Goal: Task Accomplishment & Management: Manage account settings

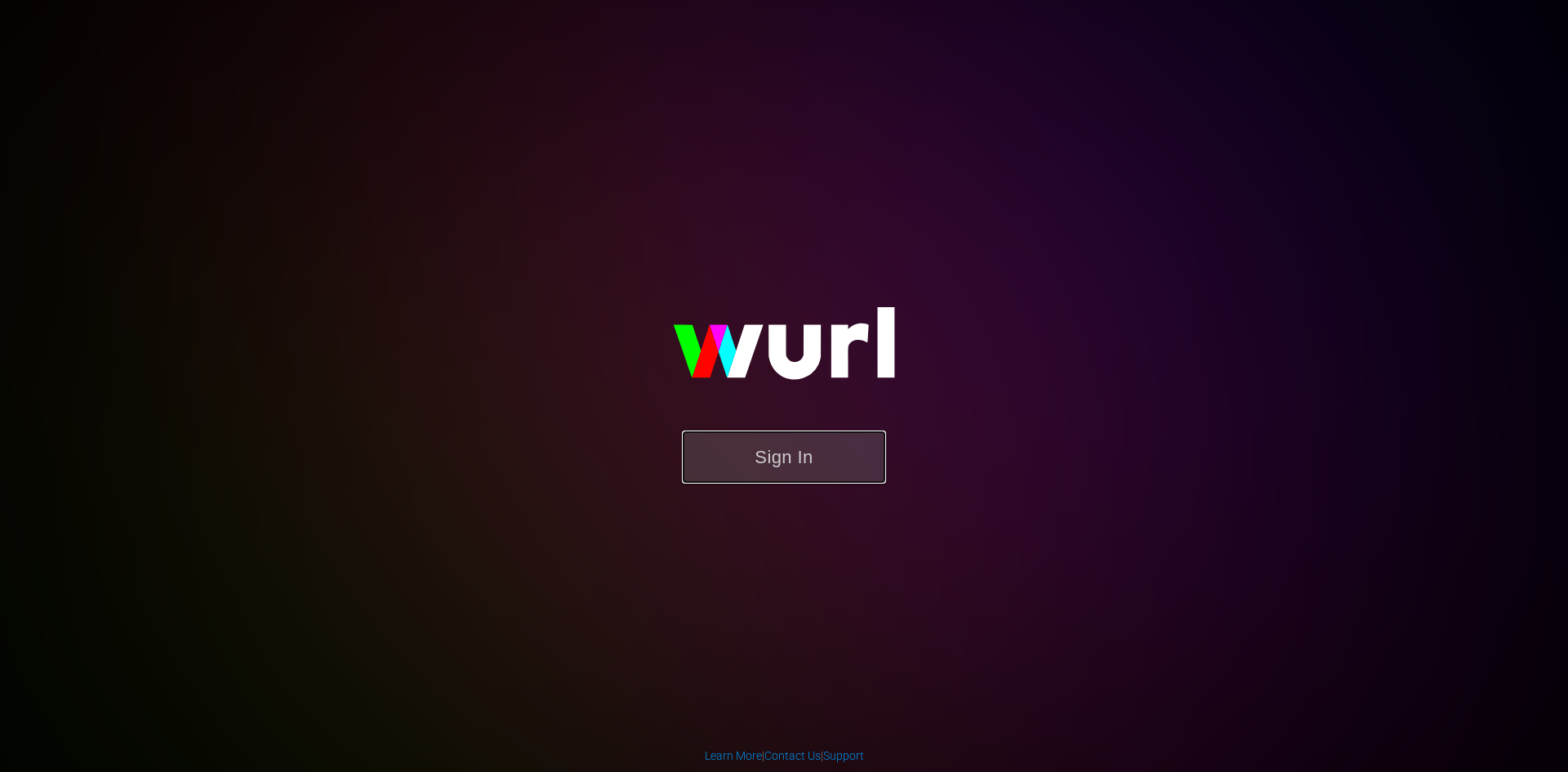
click at [782, 475] on button "Sign In" at bounding box center [784, 457] width 204 height 53
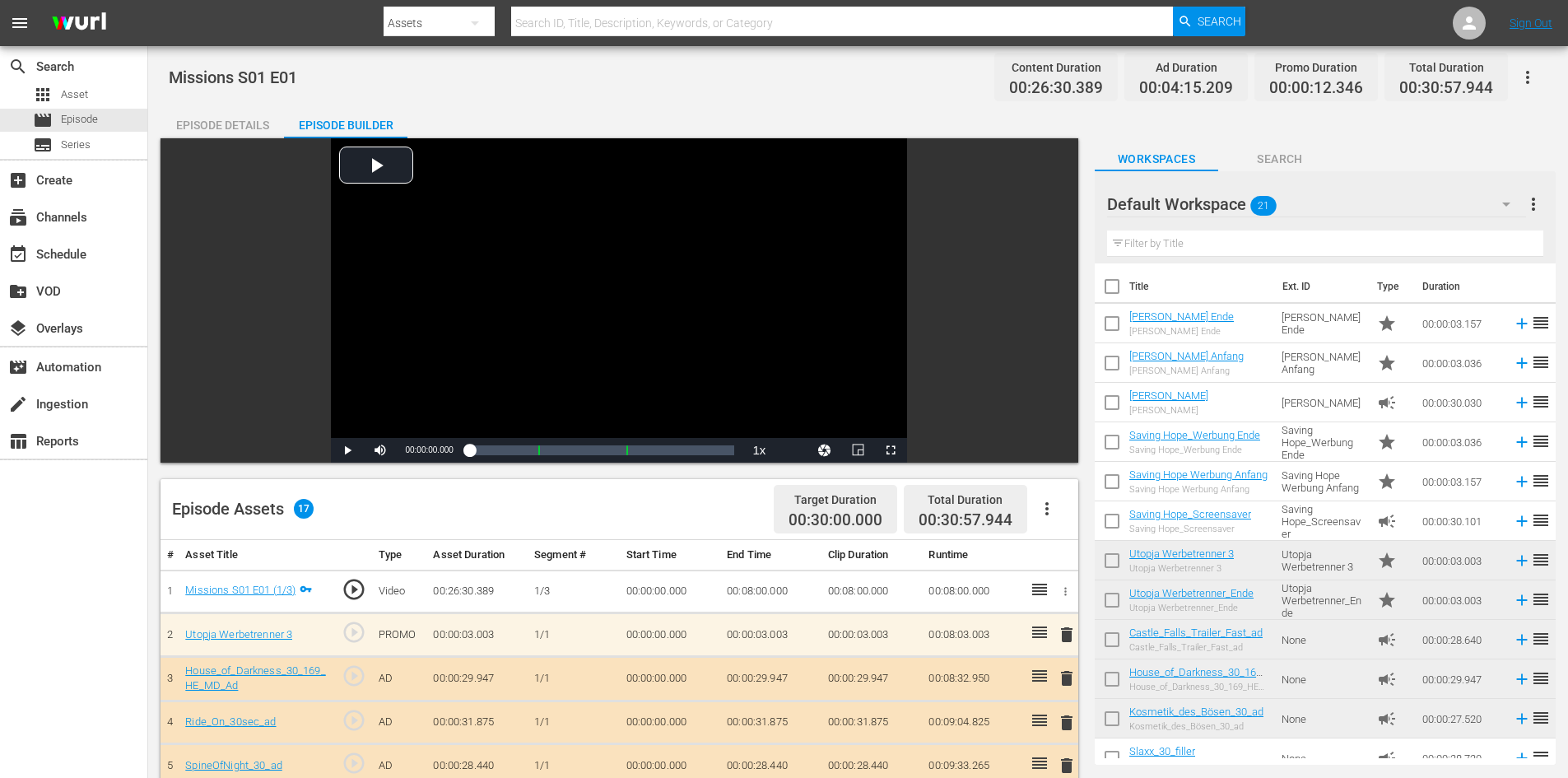
click at [544, 25] on input "text" at bounding box center [842, 23] width 662 height 40
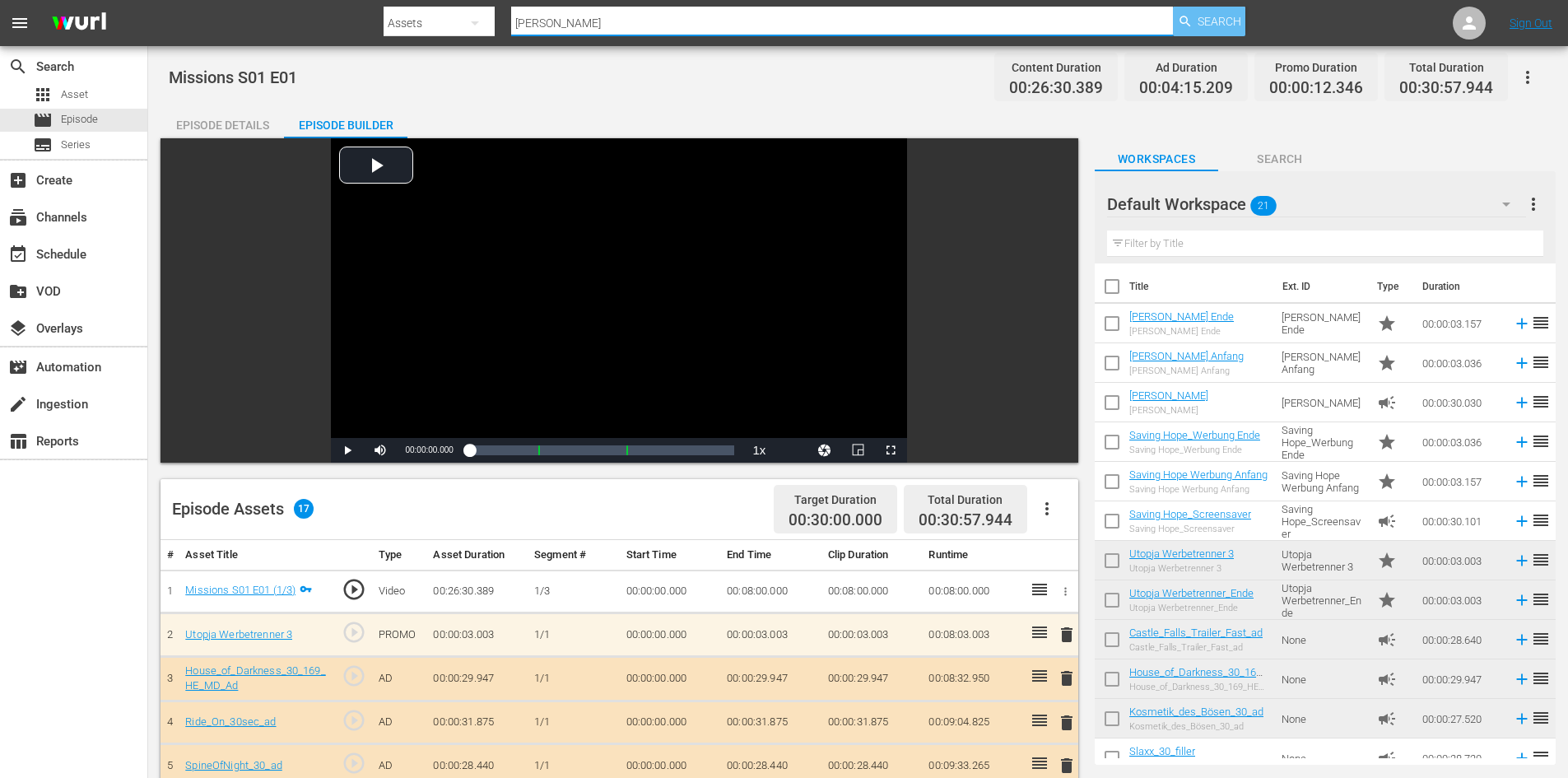
type input "[PERSON_NAME]"
click at [1210, 31] on span "Search" at bounding box center [1220, 21] width 44 height 30
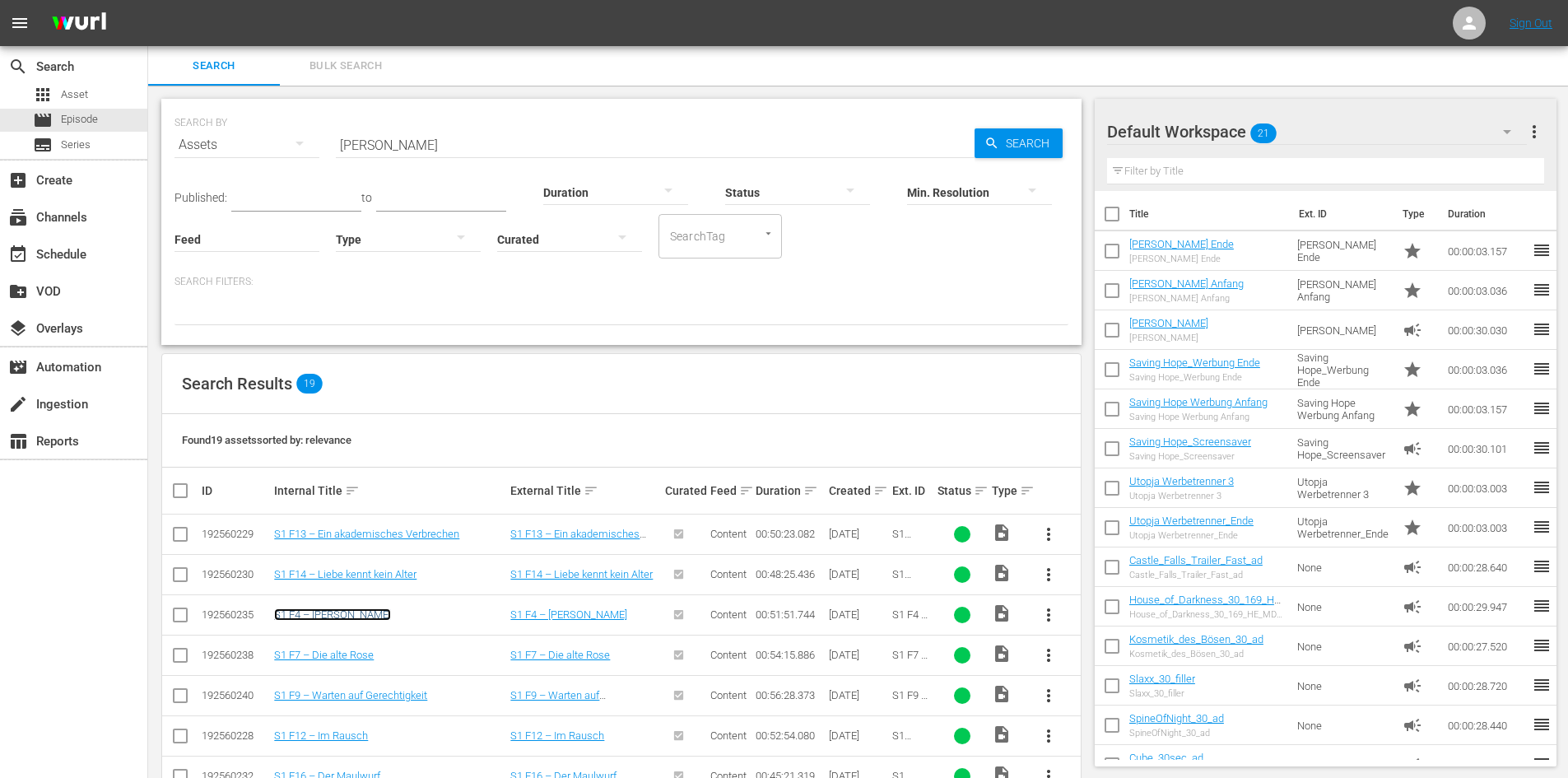
click at [329, 609] on link "S1 F4 – [PERSON_NAME]" at bounding box center [332, 615] width 117 height 12
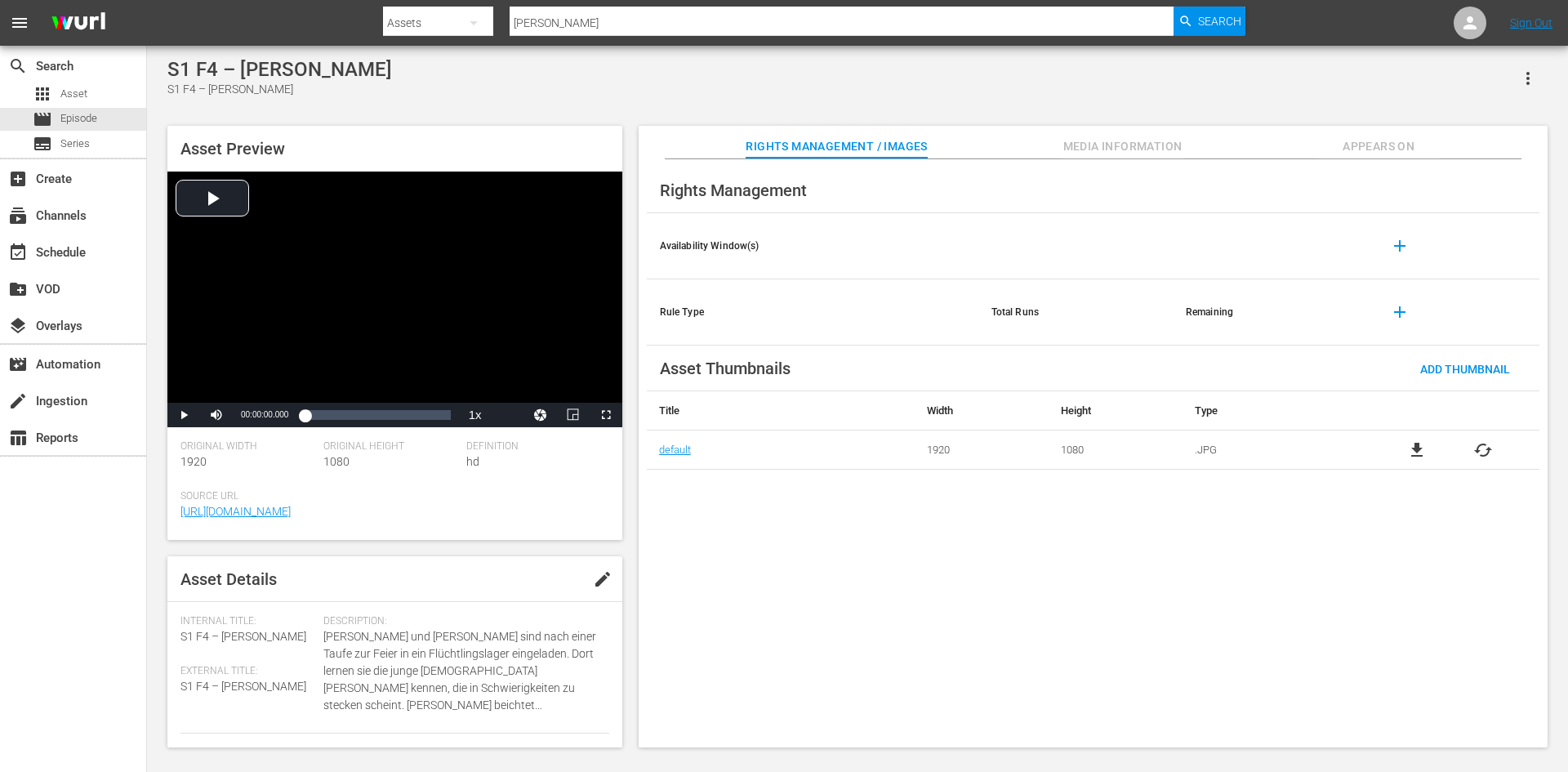
click at [1078, 148] on span "Media Information" at bounding box center [1123, 146] width 123 height 20
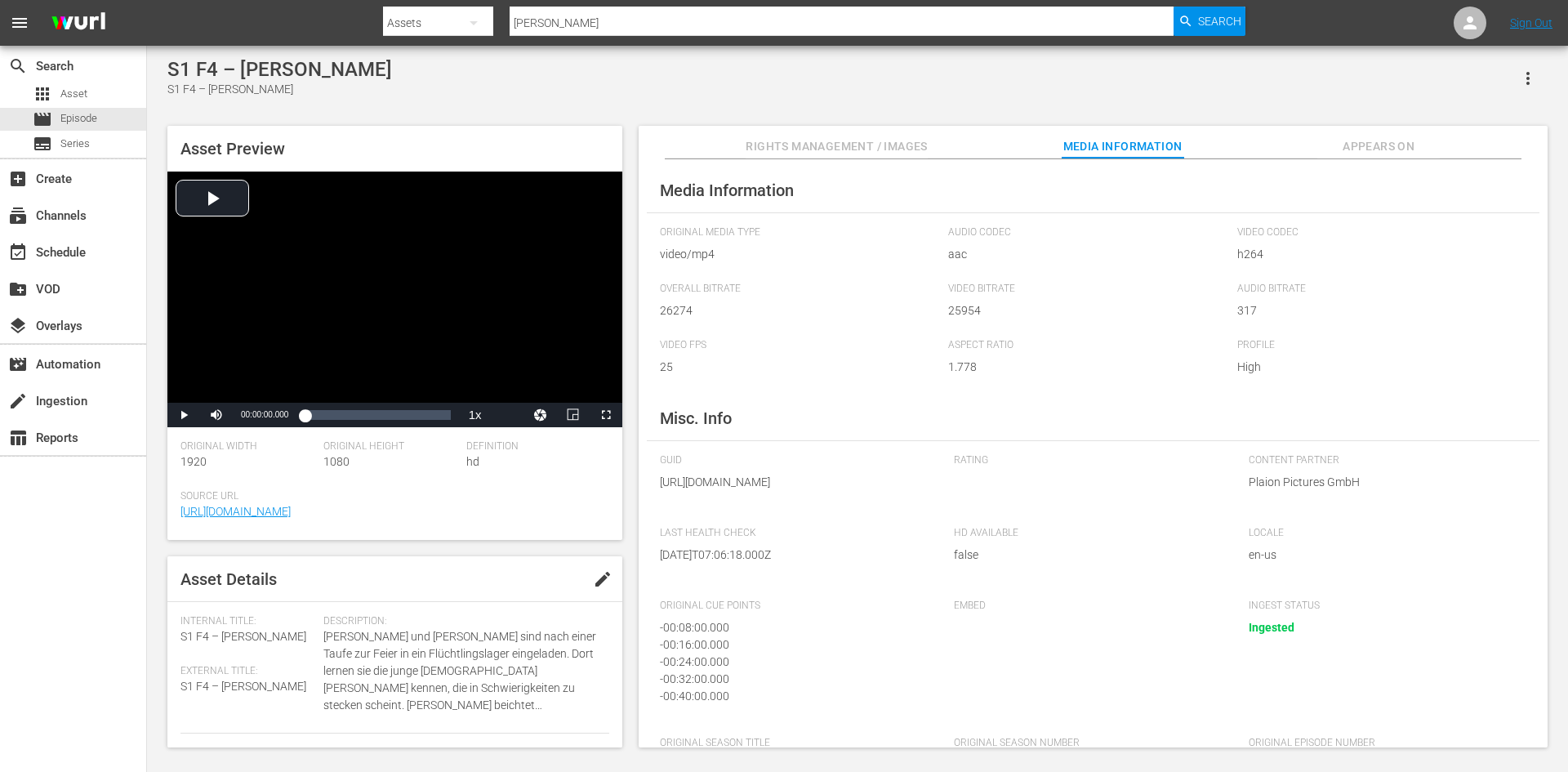
click at [1361, 149] on span "Appears On" at bounding box center [1379, 146] width 123 height 20
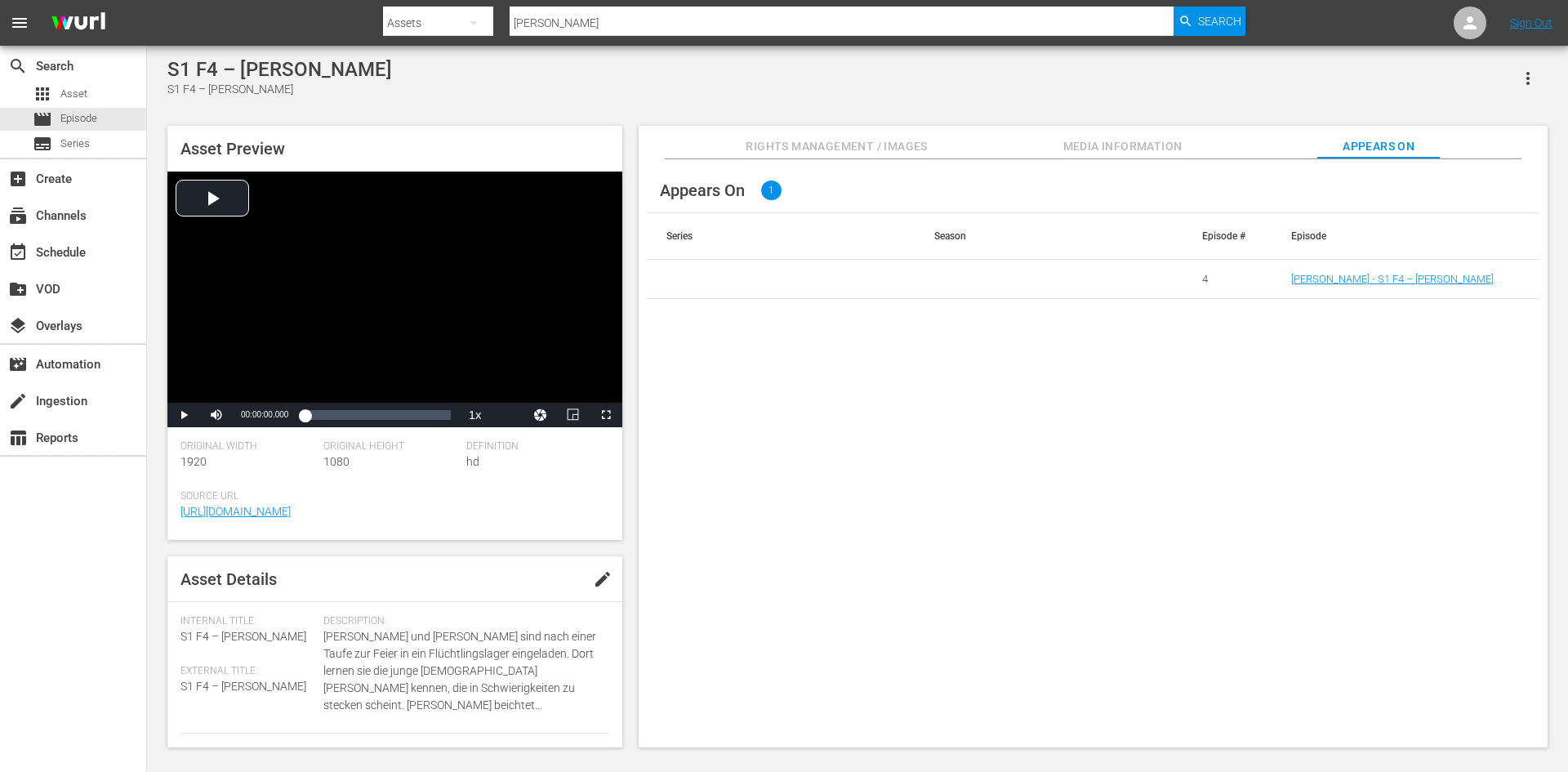
click at [1163, 141] on span "Media Information" at bounding box center [1123, 146] width 123 height 20
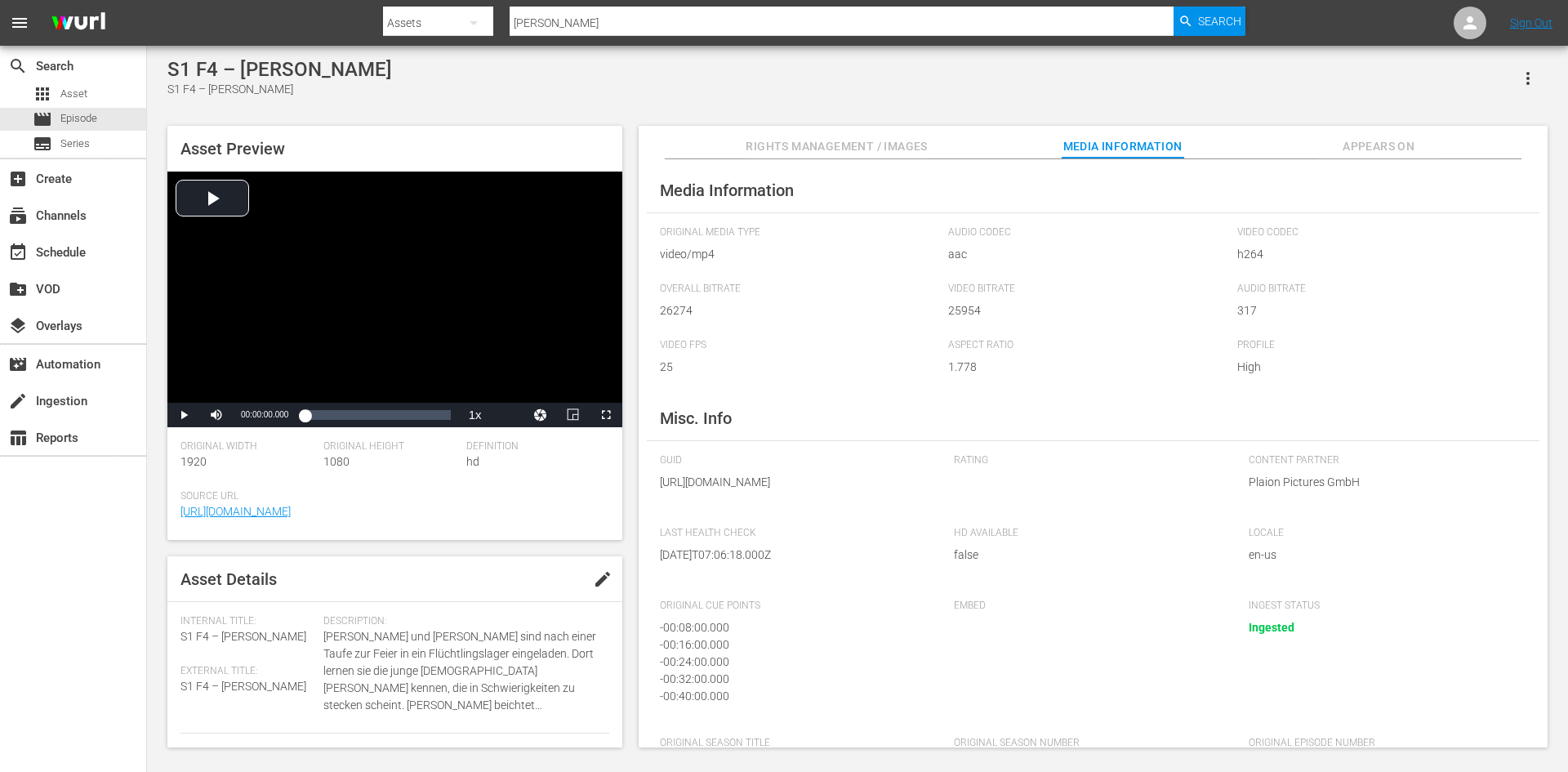
click at [877, 152] on span "Rights Management / Images" at bounding box center [837, 146] width 181 height 20
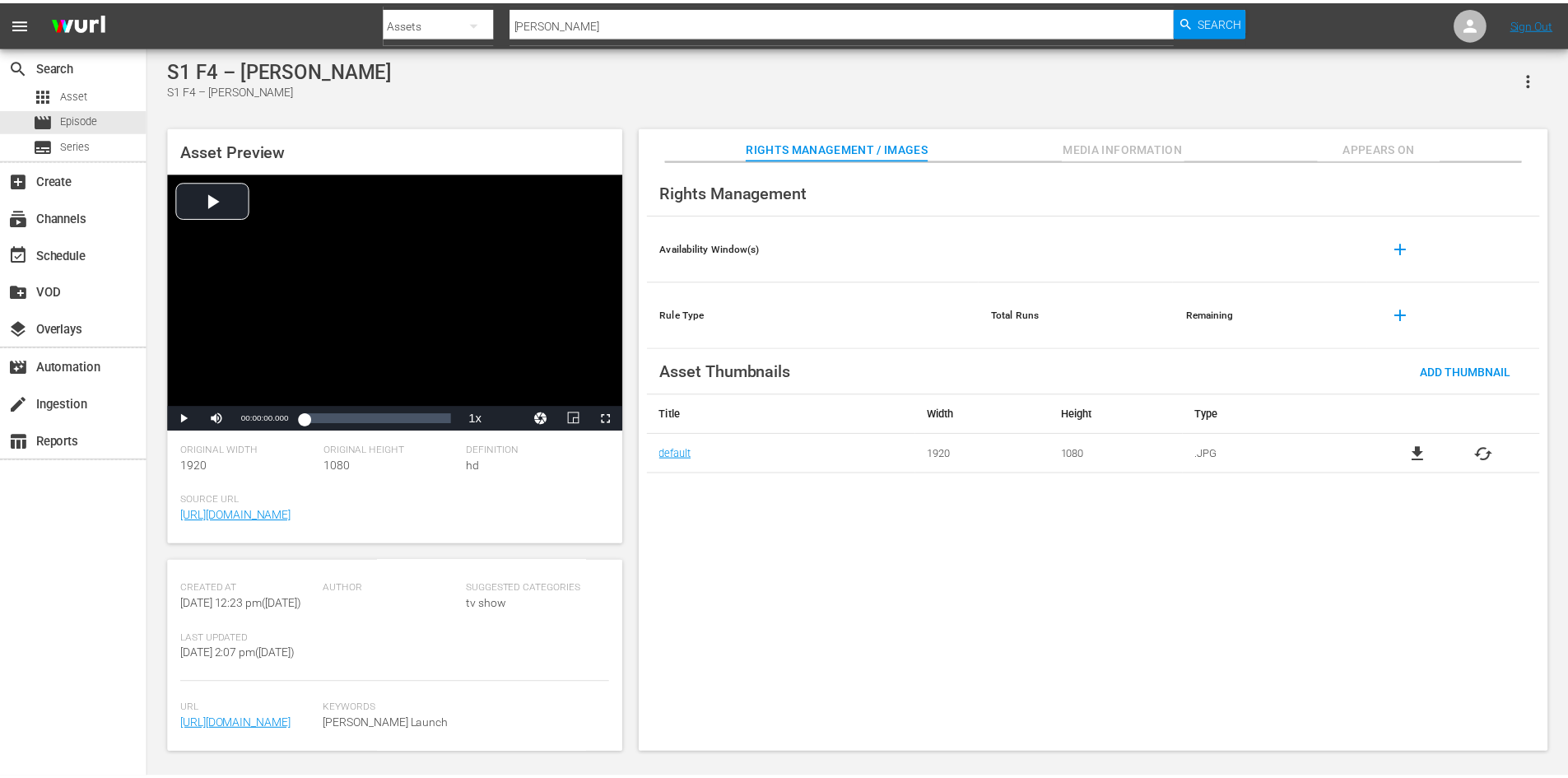
scroll to position [315, 0]
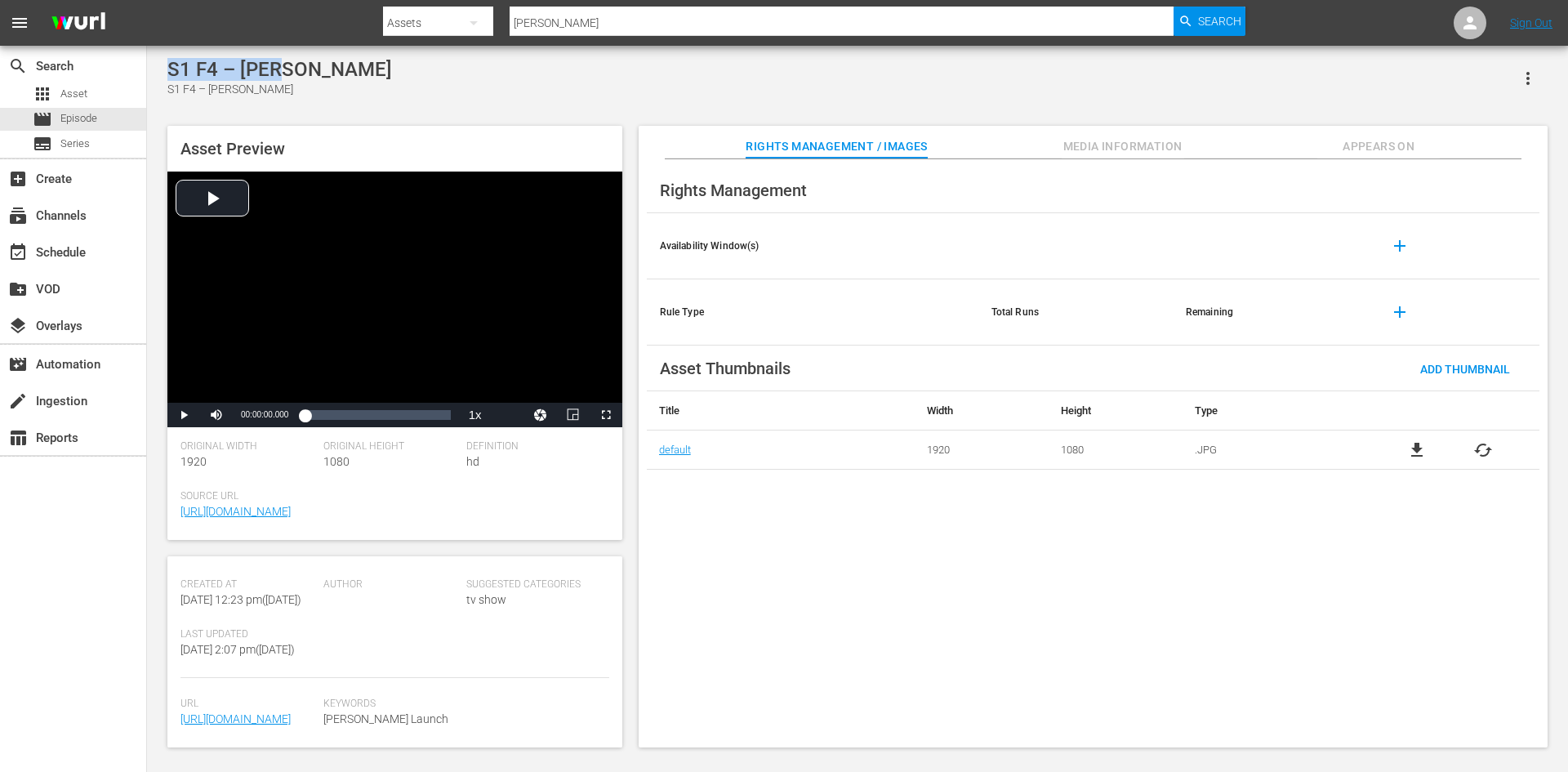
drag, startPoint x: 287, startPoint y: 71, endPoint x: 154, endPoint y: 71, distance: 133.0
click at [154, 71] on div "S1 F4 – Anna S1 F4 – [PERSON_NAME] Preview Video Player is loading. Play Video …" at bounding box center [858, 398] width 1422 height 706
copy div "S1 F4 – [PERSON_NAME]"
click at [90, 85] on div "apps Asset" at bounding box center [73, 94] width 146 height 23
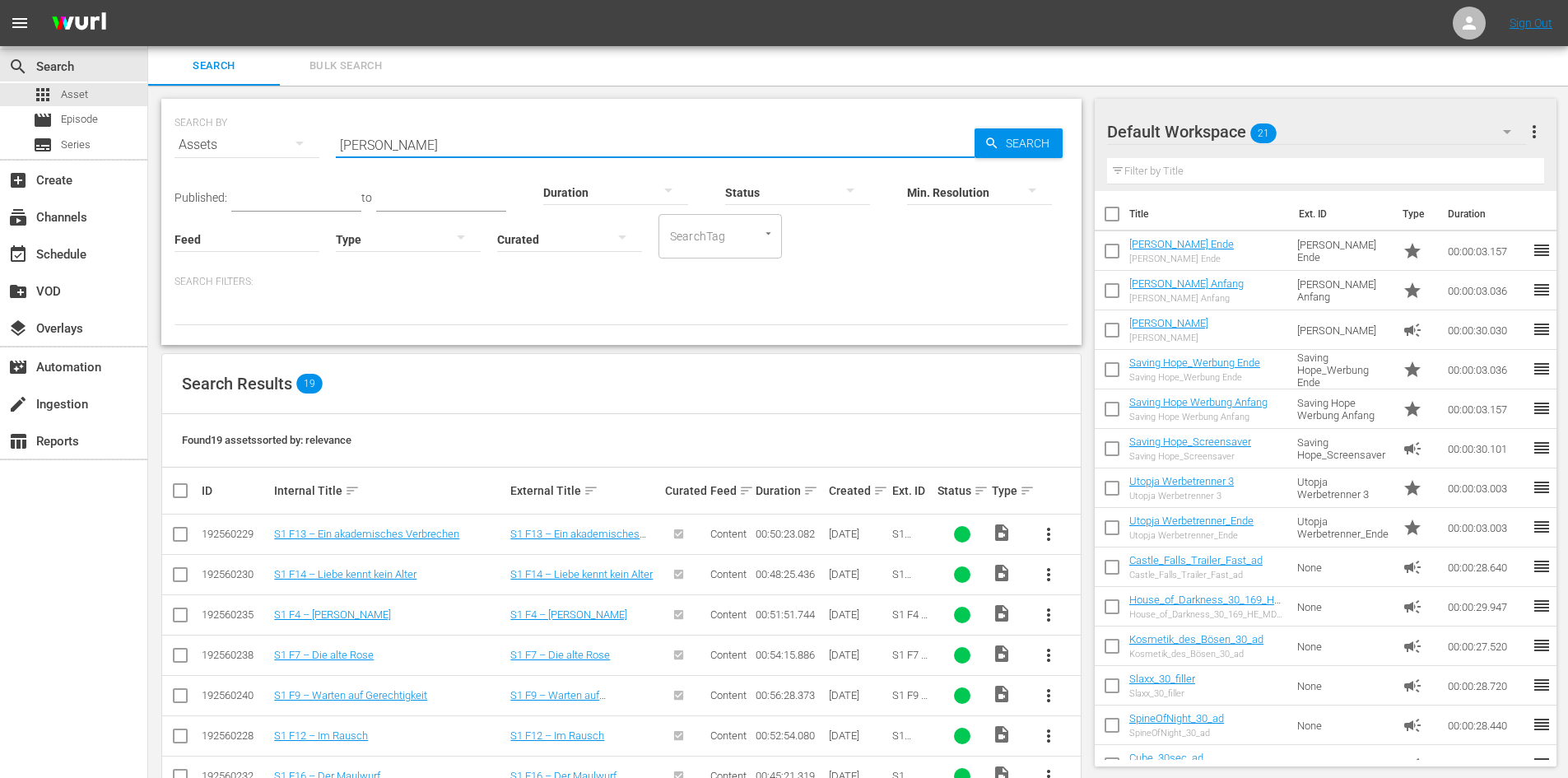
drag, startPoint x: 423, startPoint y: 148, endPoint x: 269, endPoint y: 150, distance: 154.0
click at [269, 150] on div "SEARCH BY Search By Assets Search ID, Title, Description, Keywords, or Category…" at bounding box center [622, 134] width 894 height 59
paste input "S1 F4 – [PERSON_NAME]"
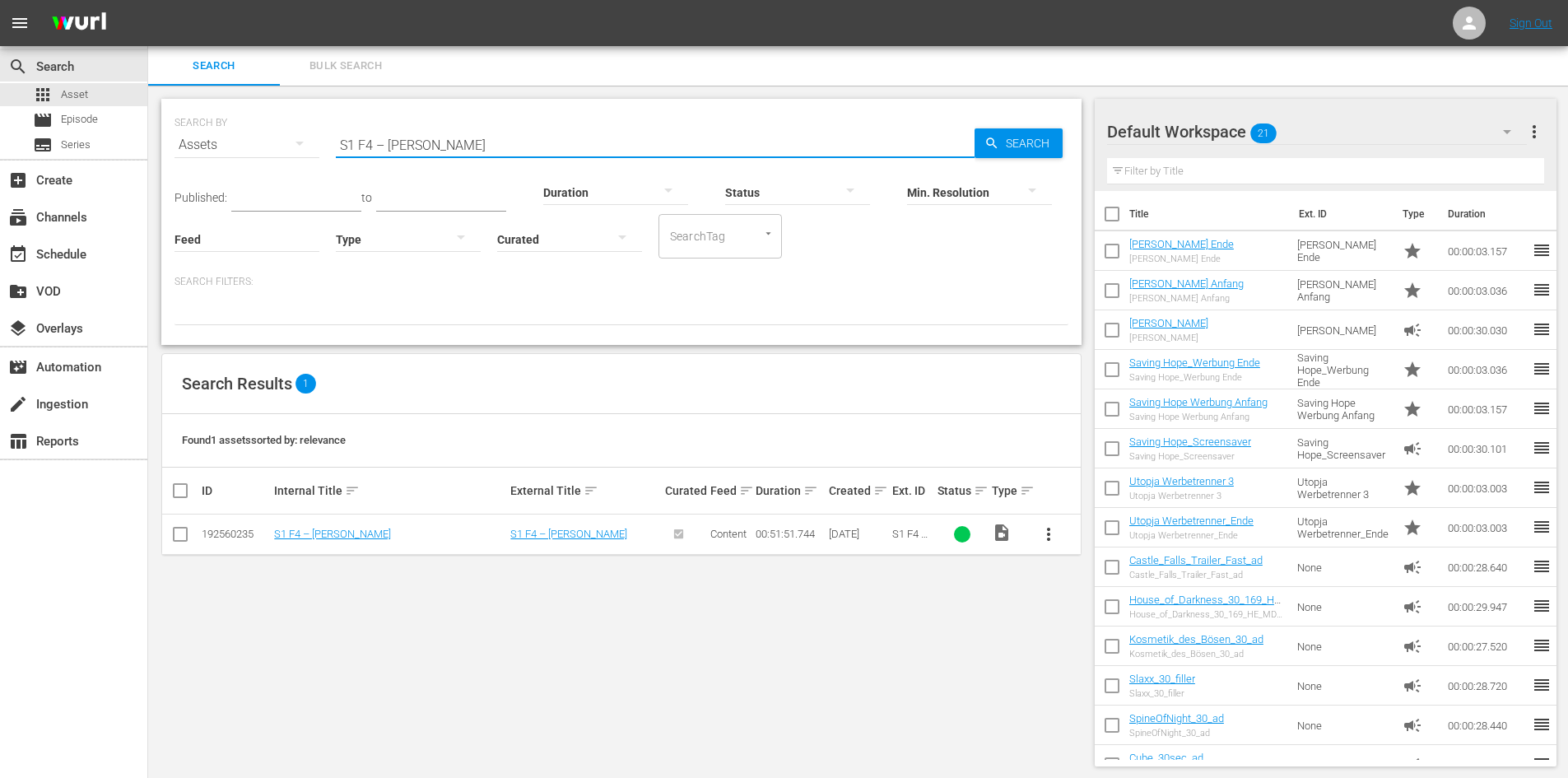
type input "S1 F4 – [PERSON_NAME]"
click at [1003, 151] on span "Search" at bounding box center [1031, 143] width 63 height 30
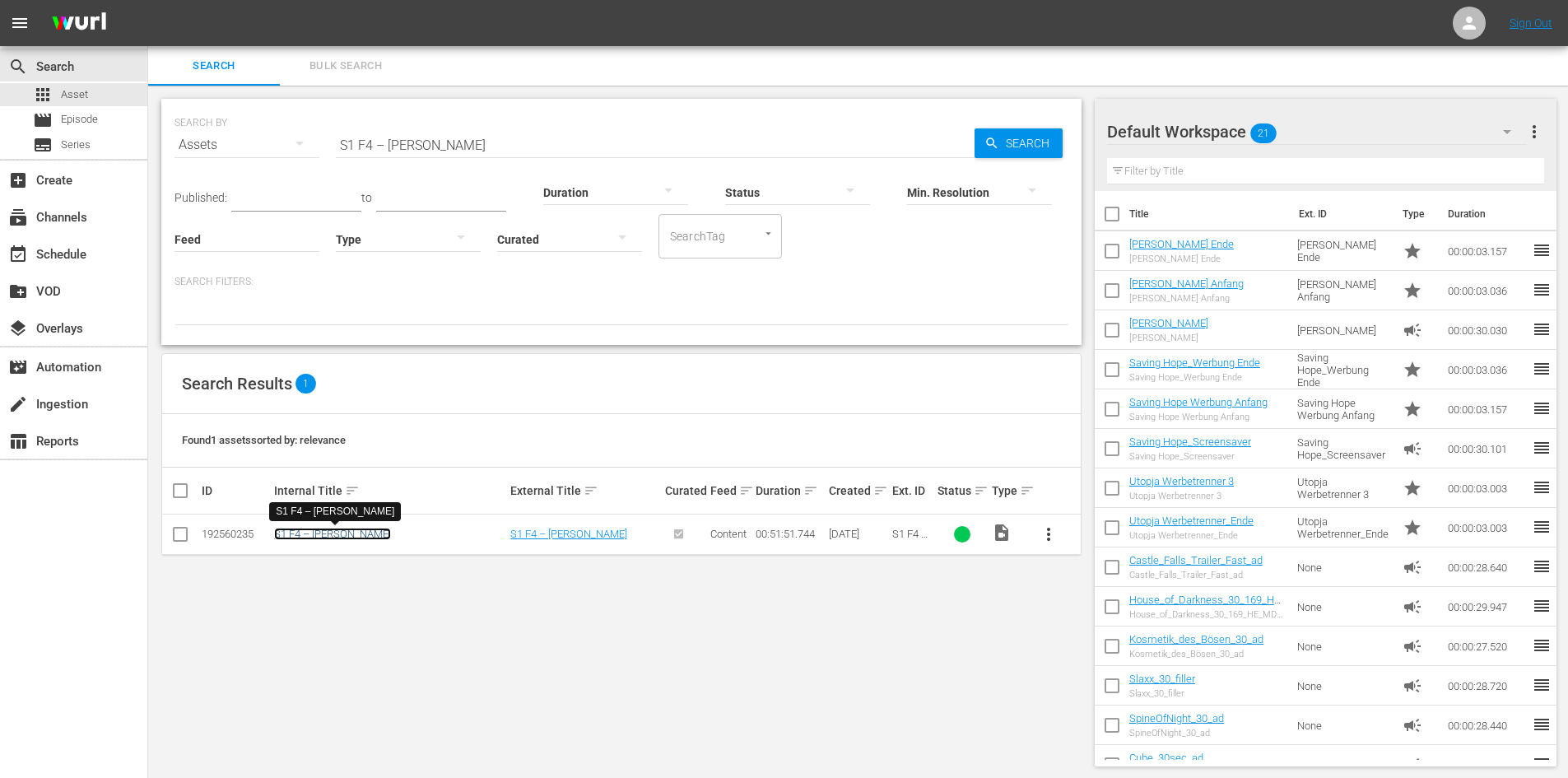
click at [307, 531] on link "S1 F4 – [PERSON_NAME]" at bounding box center [332, 534] width 117 height 12
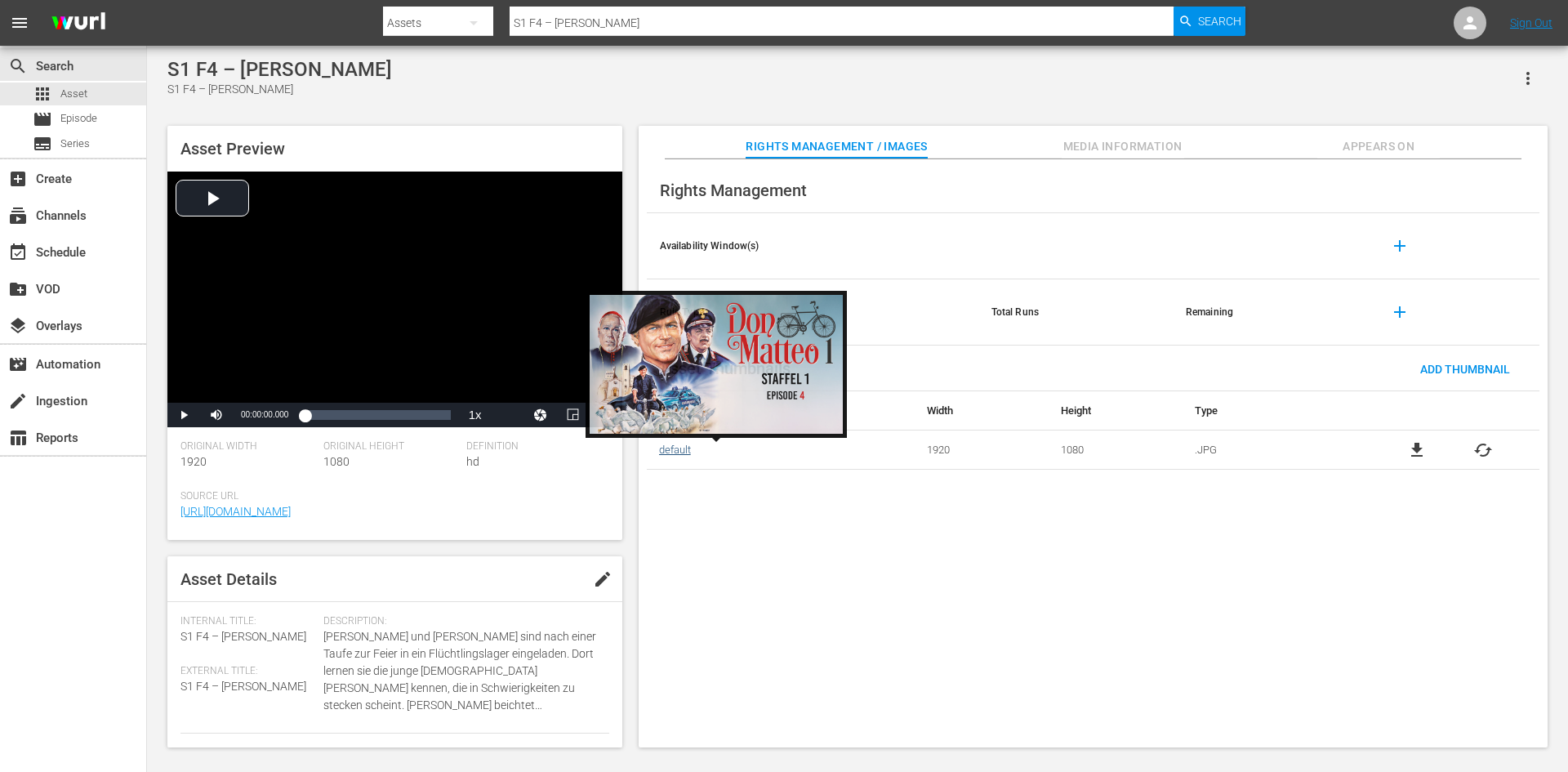
click at [689, 449] on link "default" at bounding box center [675, 450] width 32 height 12
click at [686, 449] on link "default" at bounding box center [675, 450] width 32 height 12
click at [684, 450] on link "default" at bounding box center [675, 450] width 32 height 12
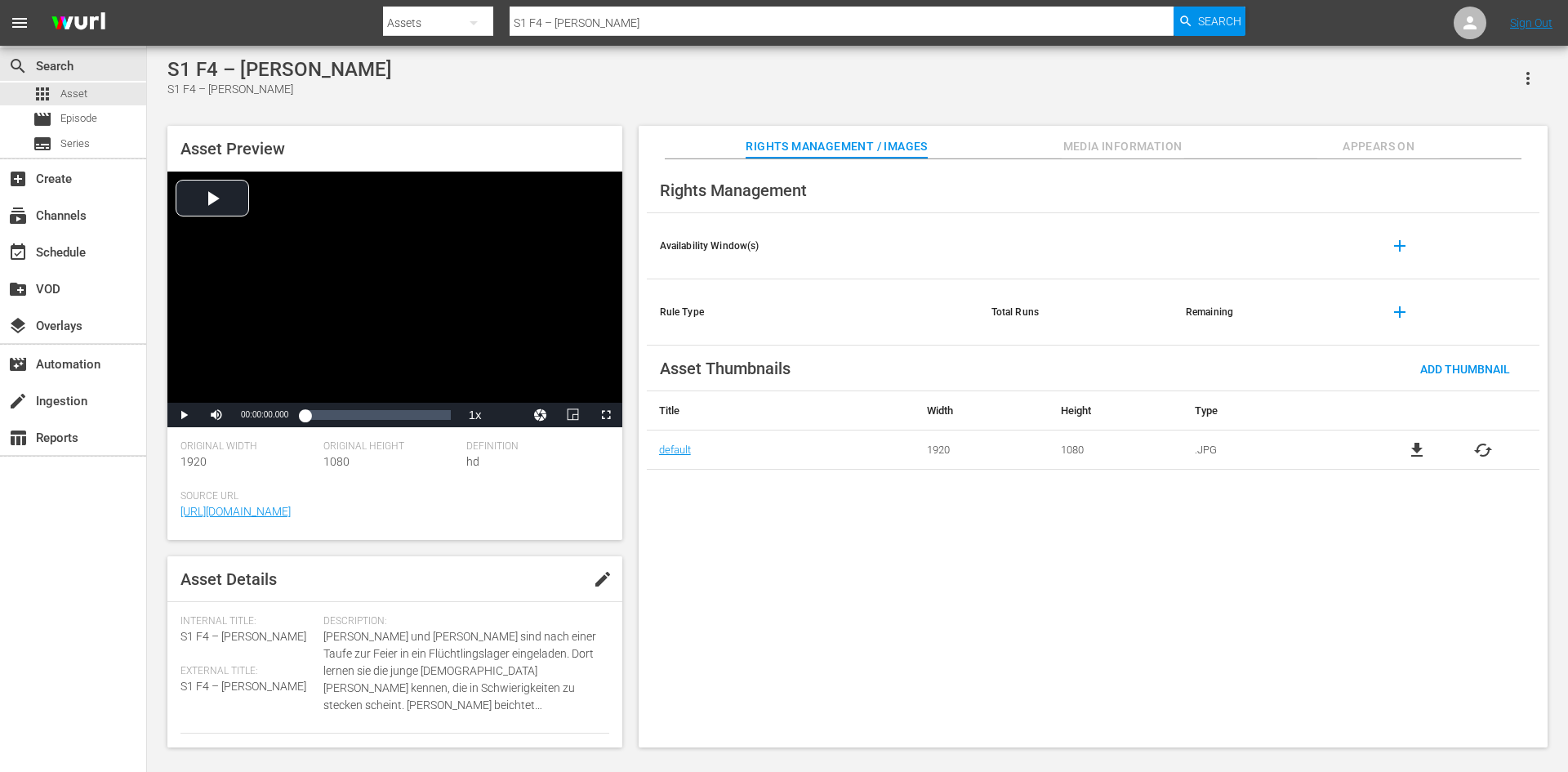
click at [282, 72] on div "S1 F4 – [PERSON_NAME]" at bounding box center [280, 70] width 225 height 23
click at [283, 70] on div "S1 F4 – [PERSON_NAME]" at bounding box center [280, 70] width 225 height 23
click at [102, 123] on div "movie Episode" at bounding box center [73, 119] width 146 height 23
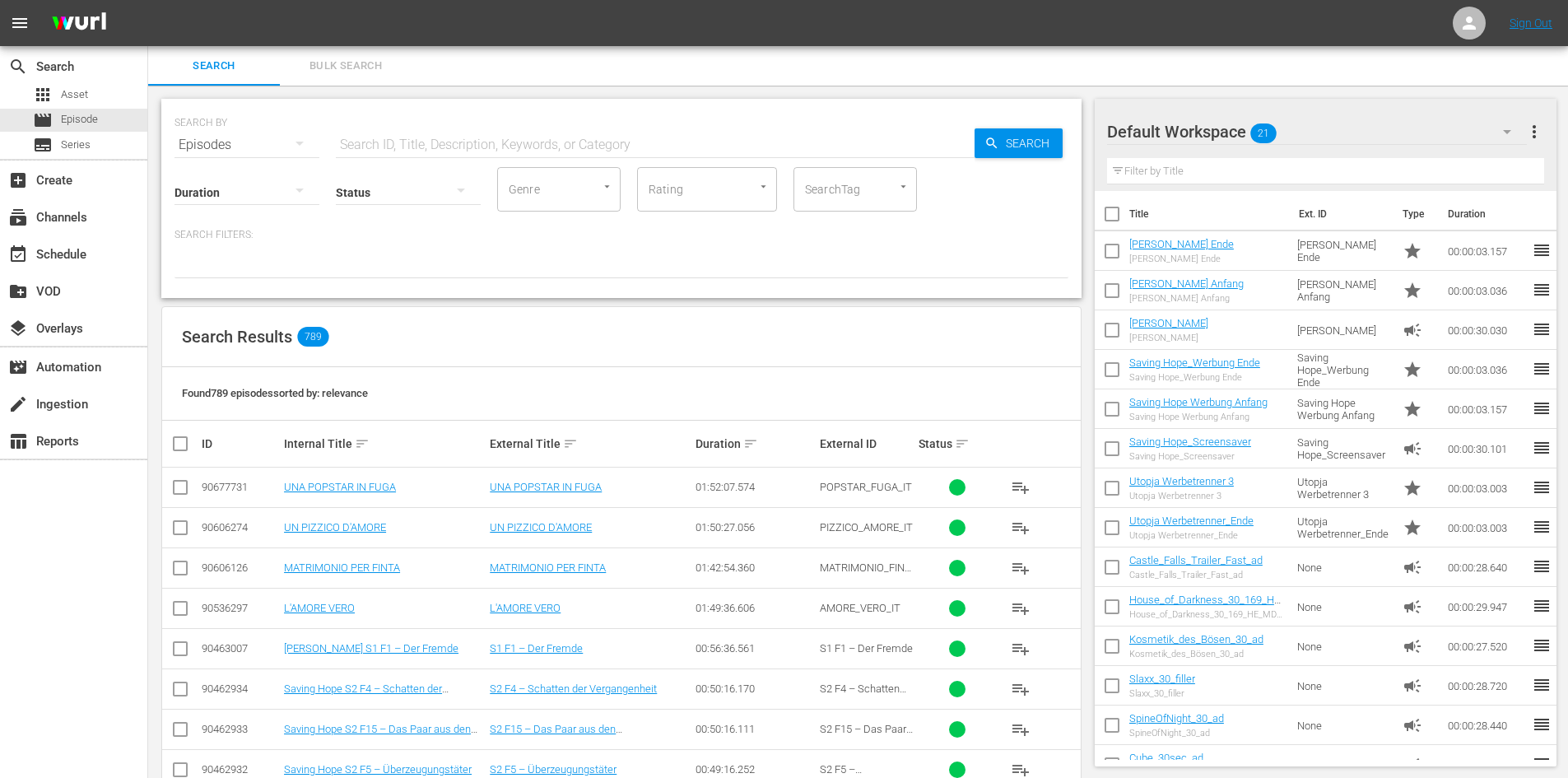
click at [628, 149] on input "text" at bounding box center [654, 144] width 639 height 40
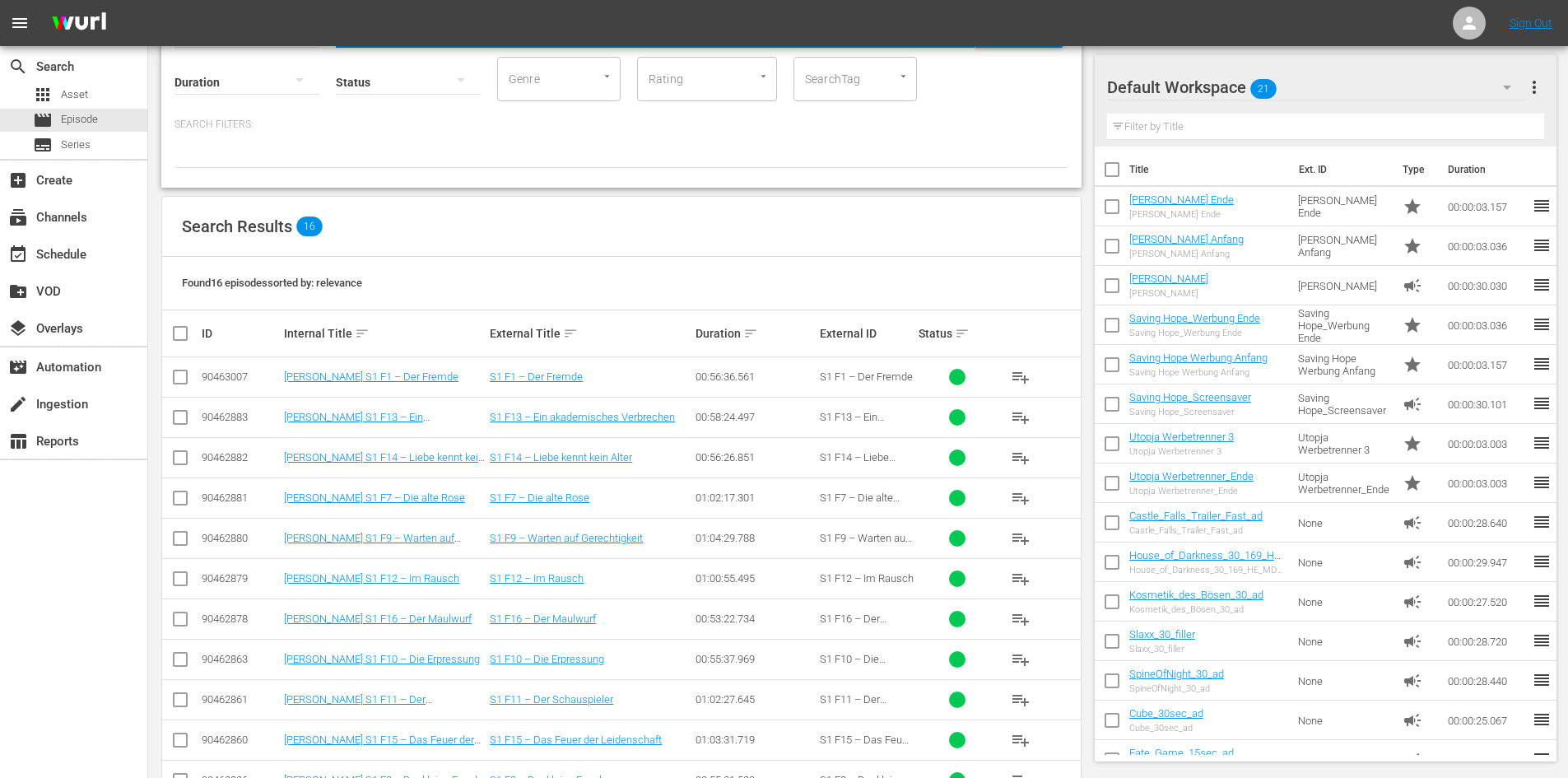
scroll to position [164, 0]
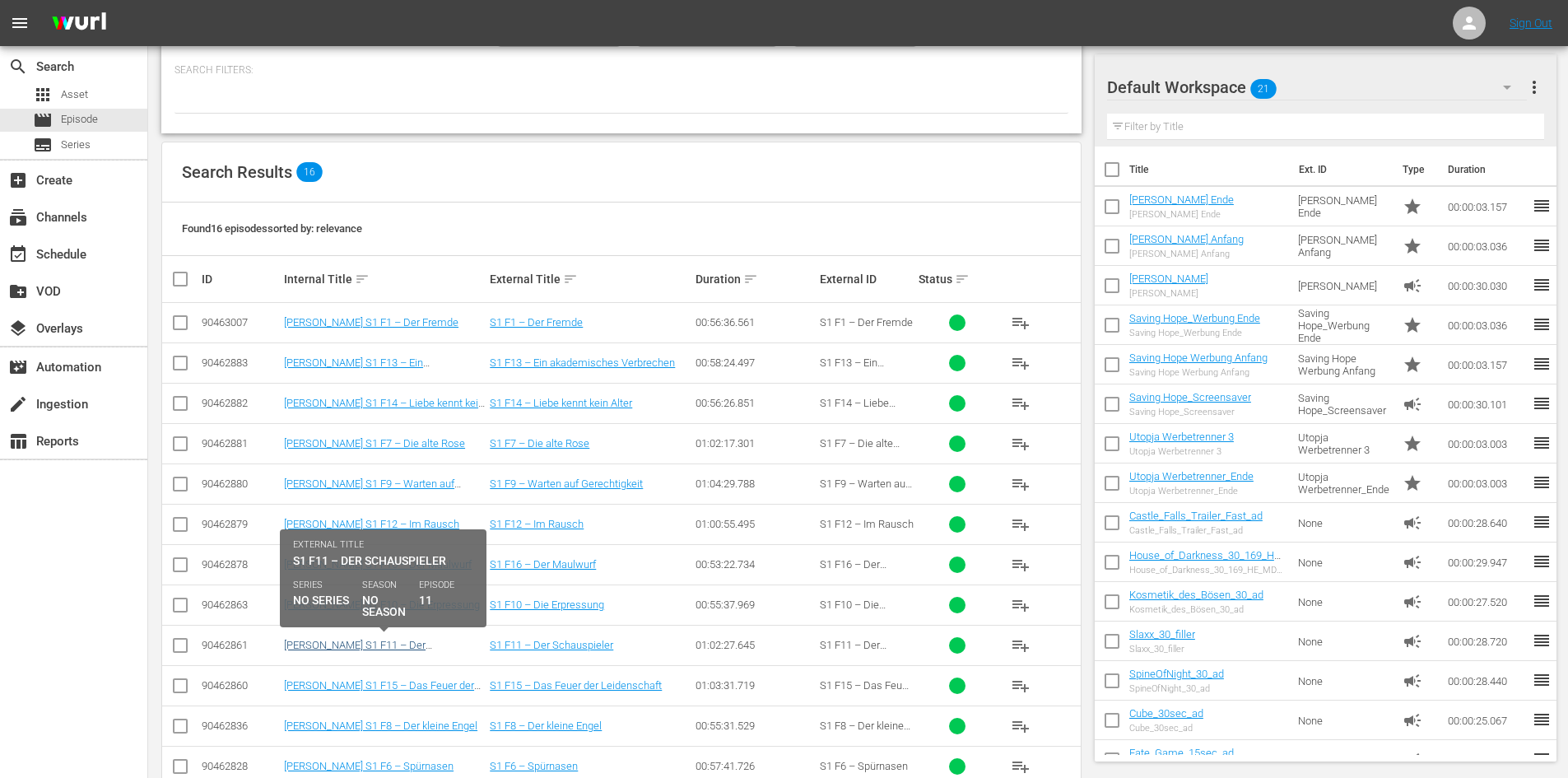
type input "[PERSON_NAME]"
click at [426, 644] on link "[PERSON_NAME] S1 F11 – Der Schauspieler" at bounding box center [354, 651] width 141 height 25
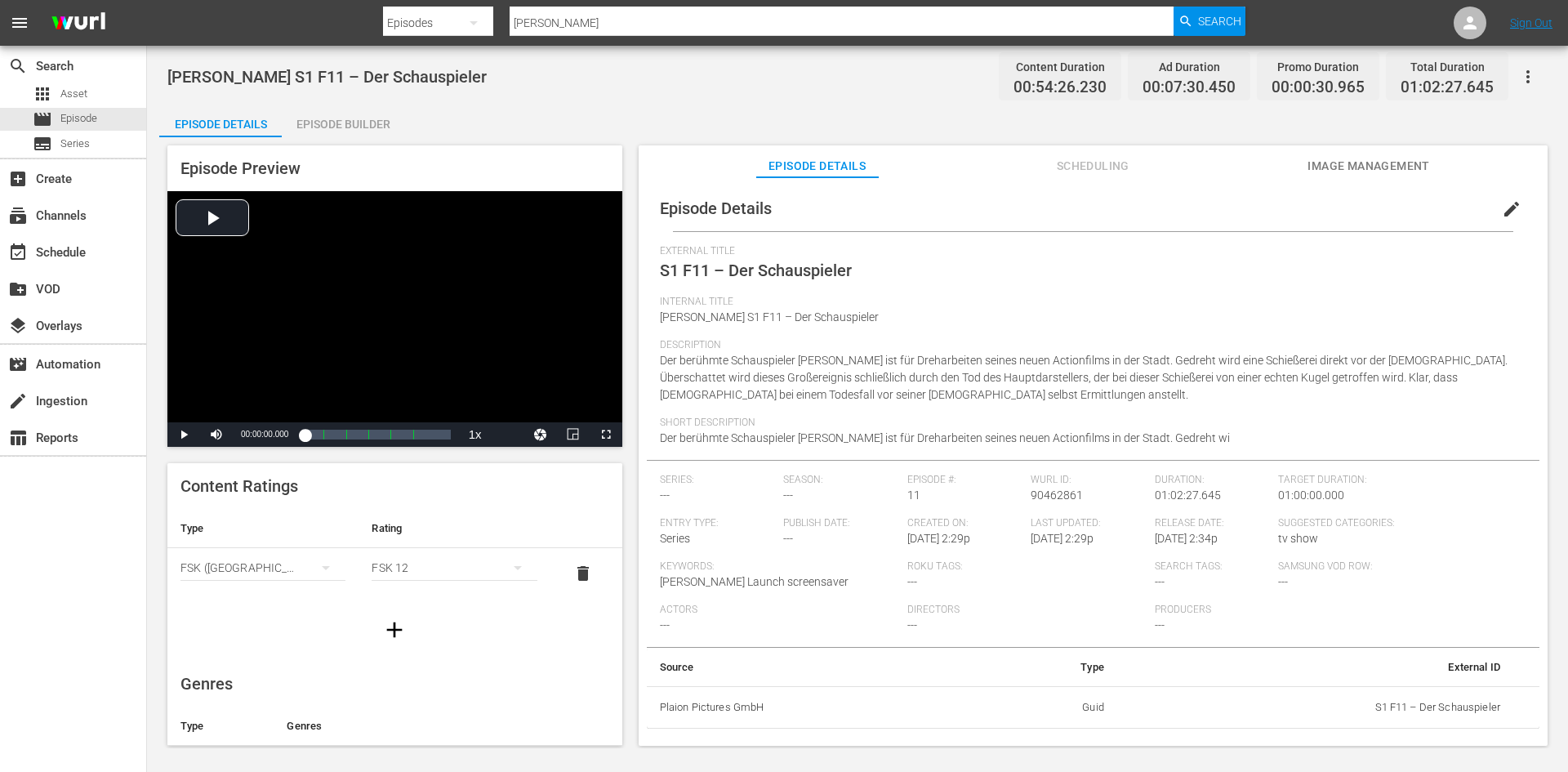
click at [1084, 171] on span "Scheduling" at bounding box center [1093, 166] width 123 height 20
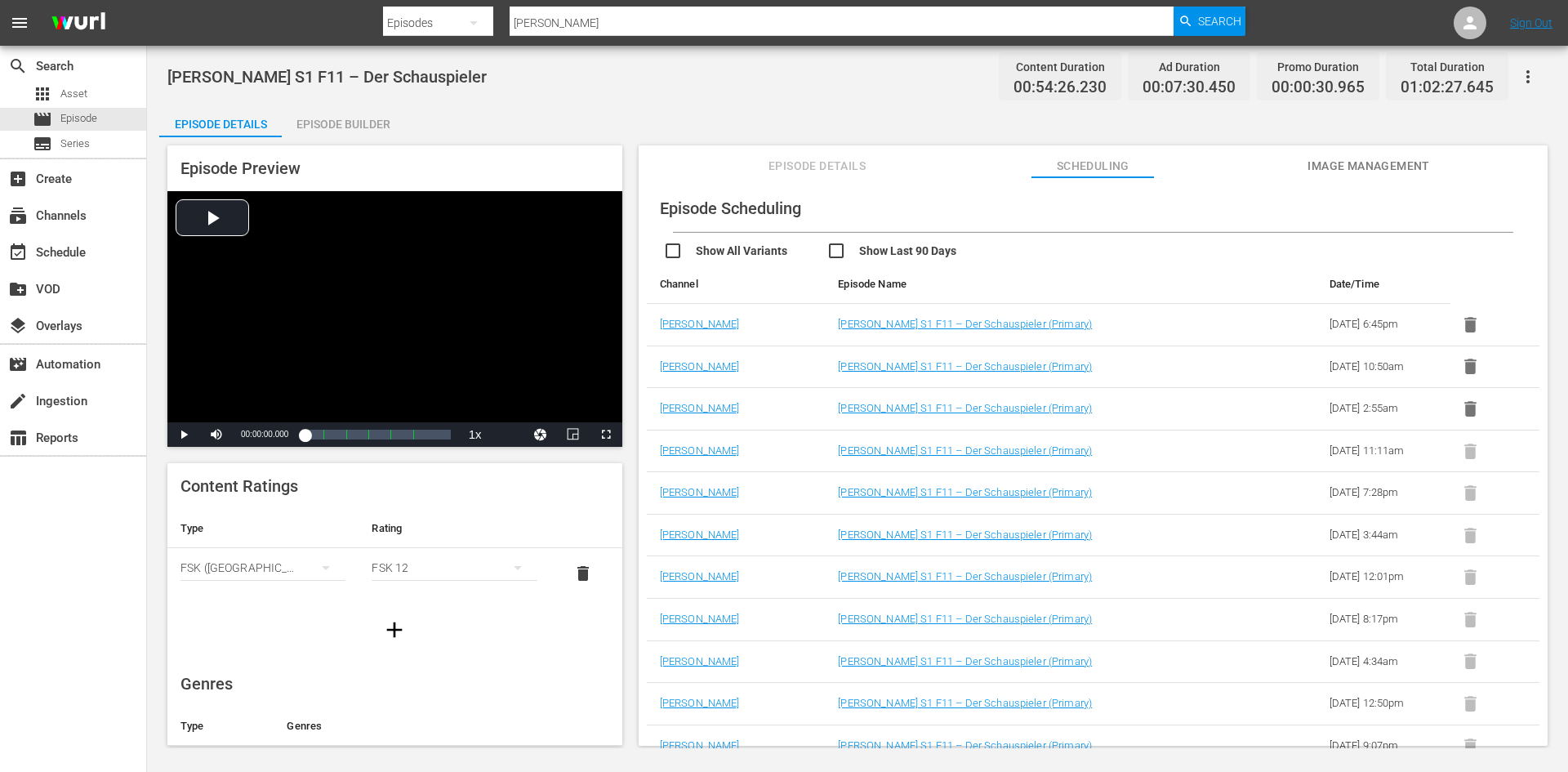
click at [1331, 168] on span "Image Management" at bounding box center [1368, 166] width 123 height 20
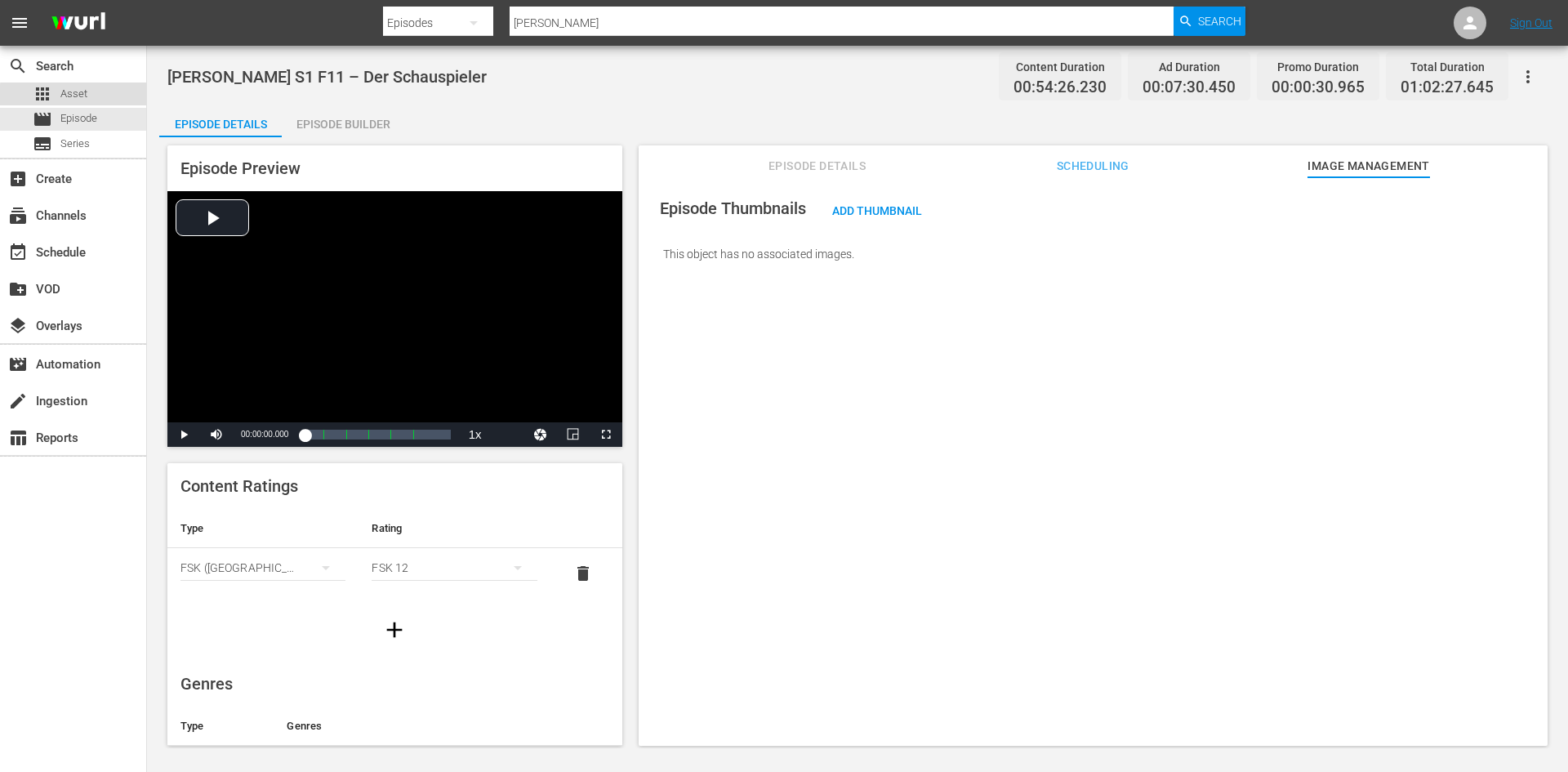
click at [85, 101] on span "Asset" at bounding box center [73, 93] width 27 height 17
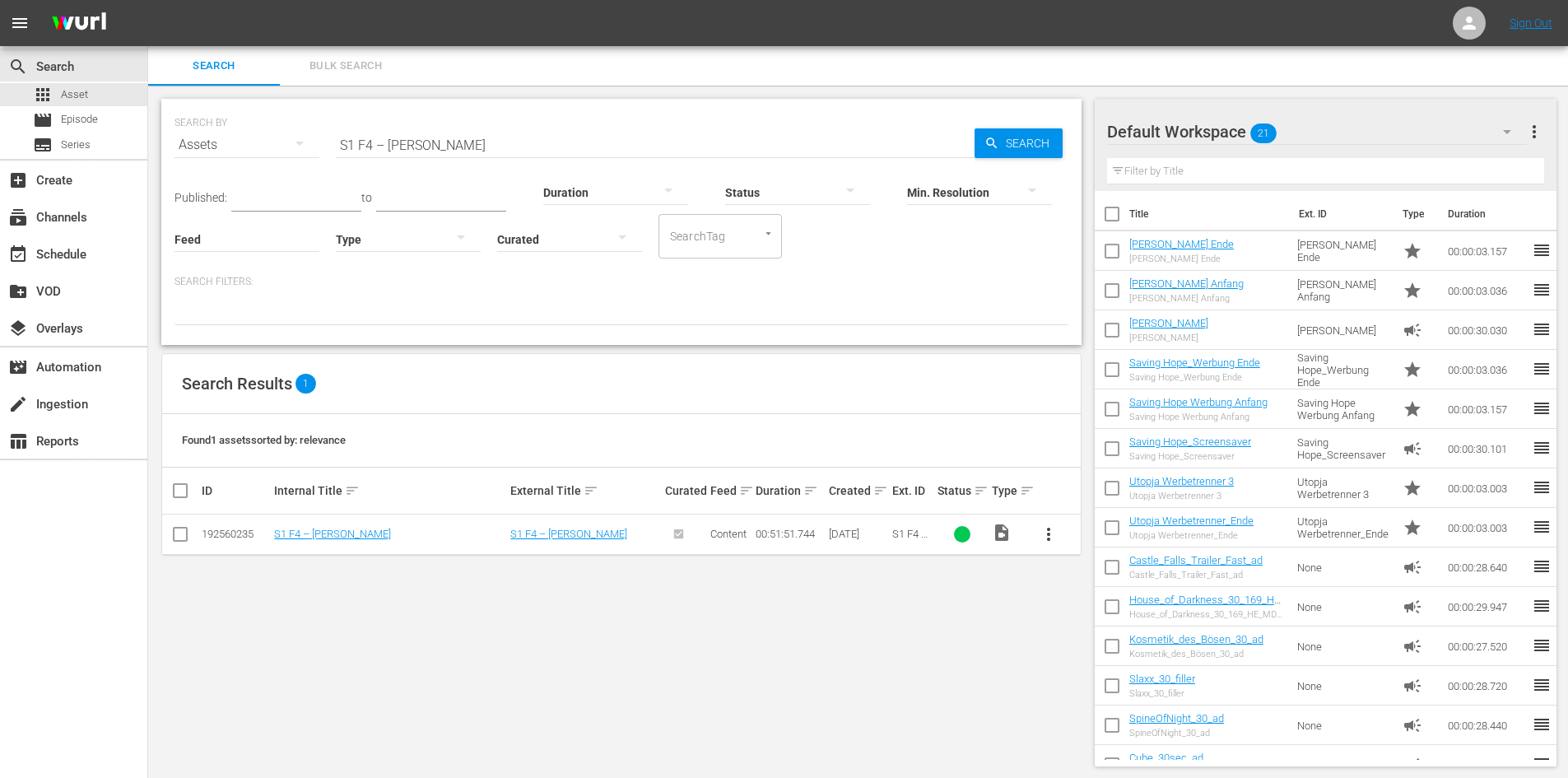
click at [427, 147] on input "S1 F4 – [PERSON_NAME]" at bounding box center [654, 144] width 639 height 40
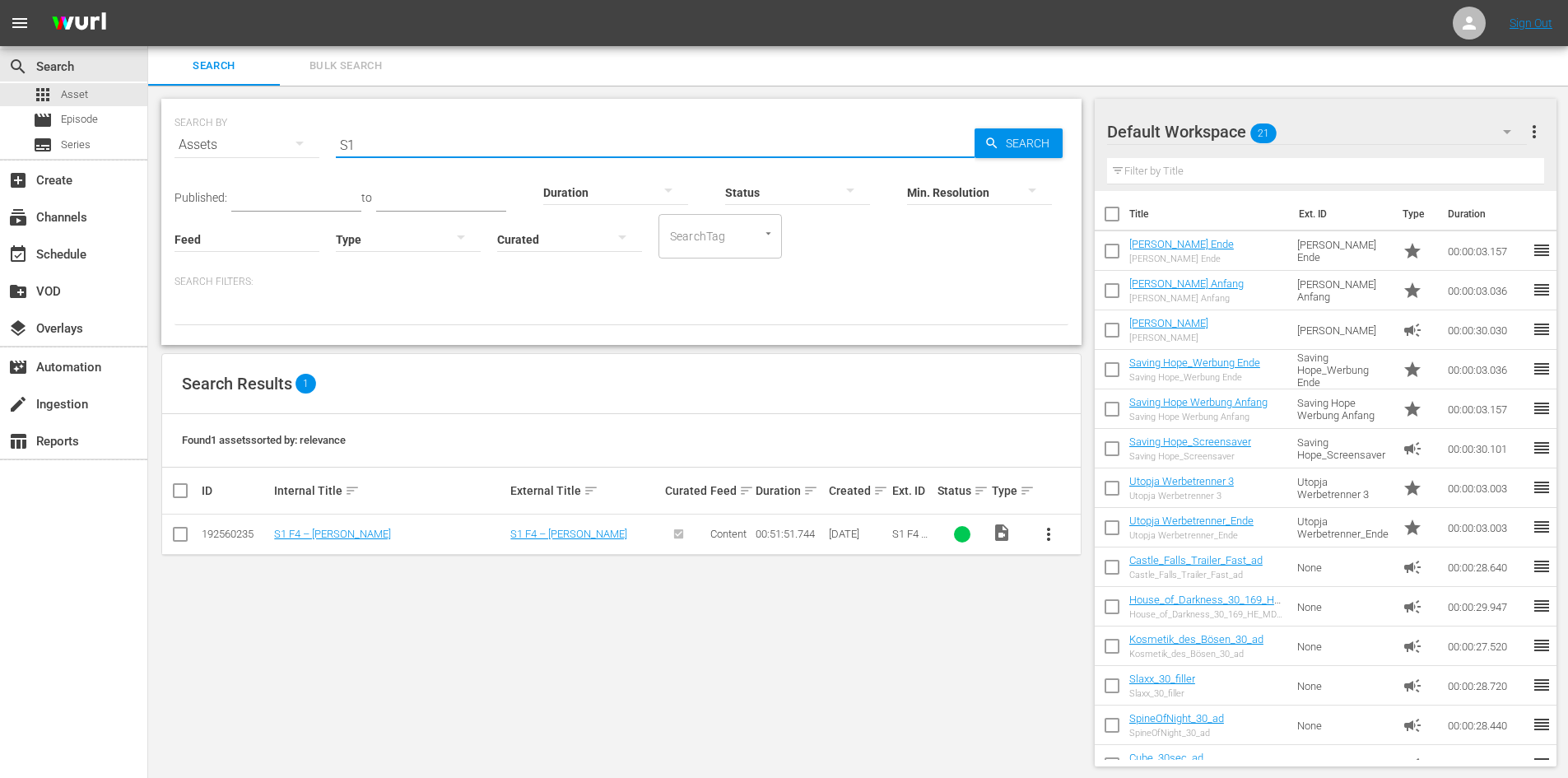
type input "S"
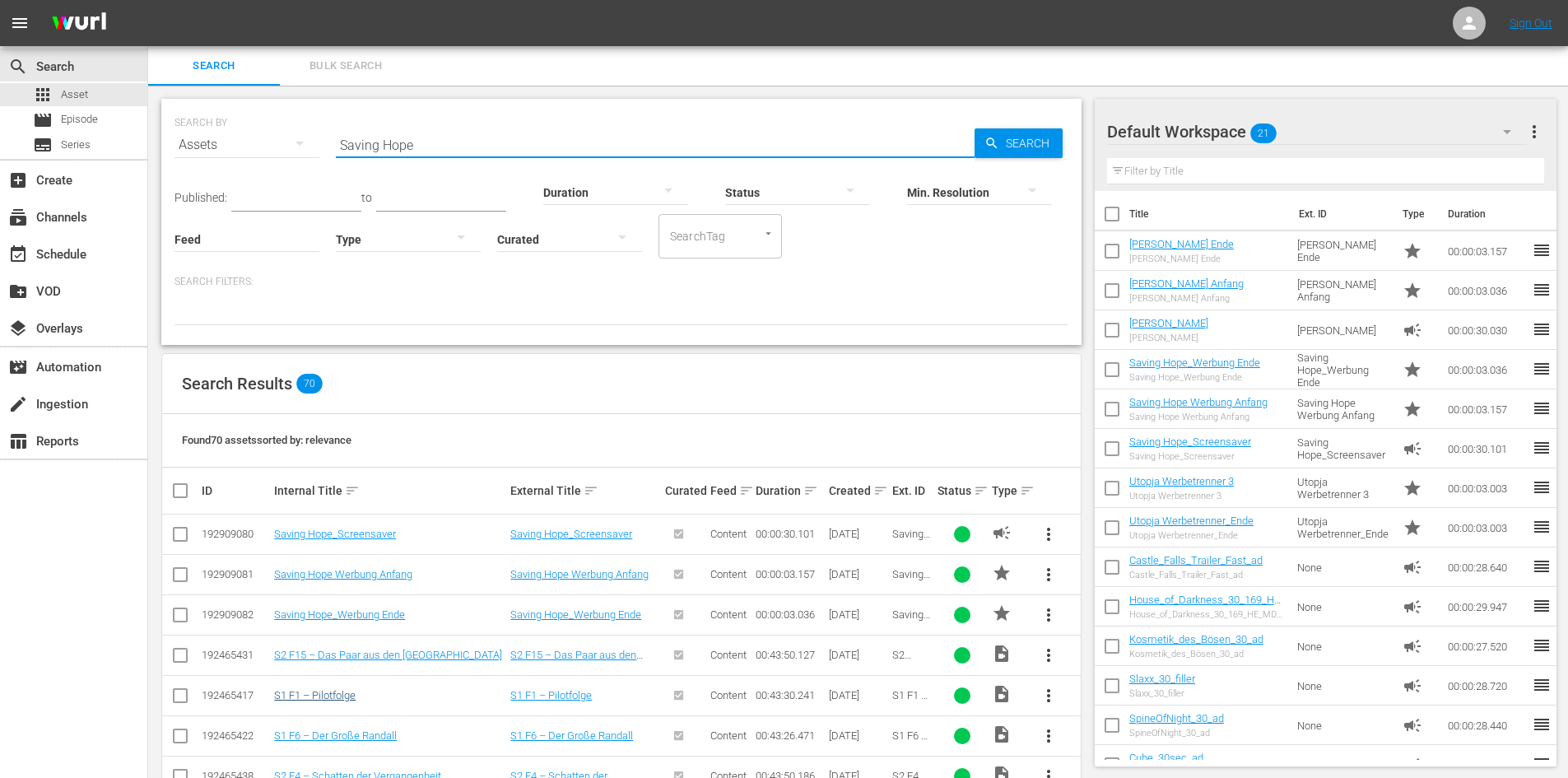
type input "Saving Hope"
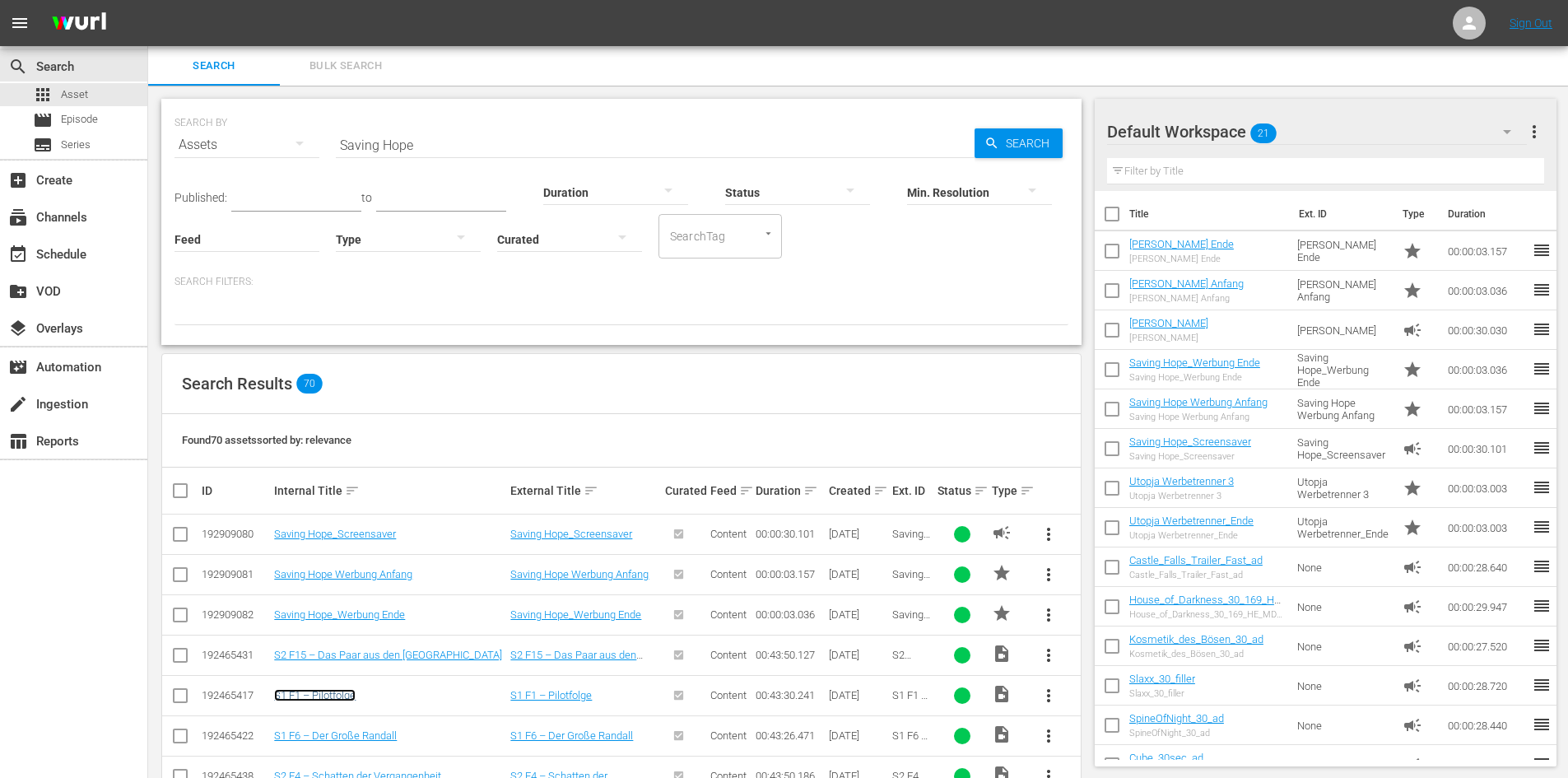
click at [345, 692] on link "S1 F1 – Pilotfolge" at bounding box center [314, 695] width 82 height 12
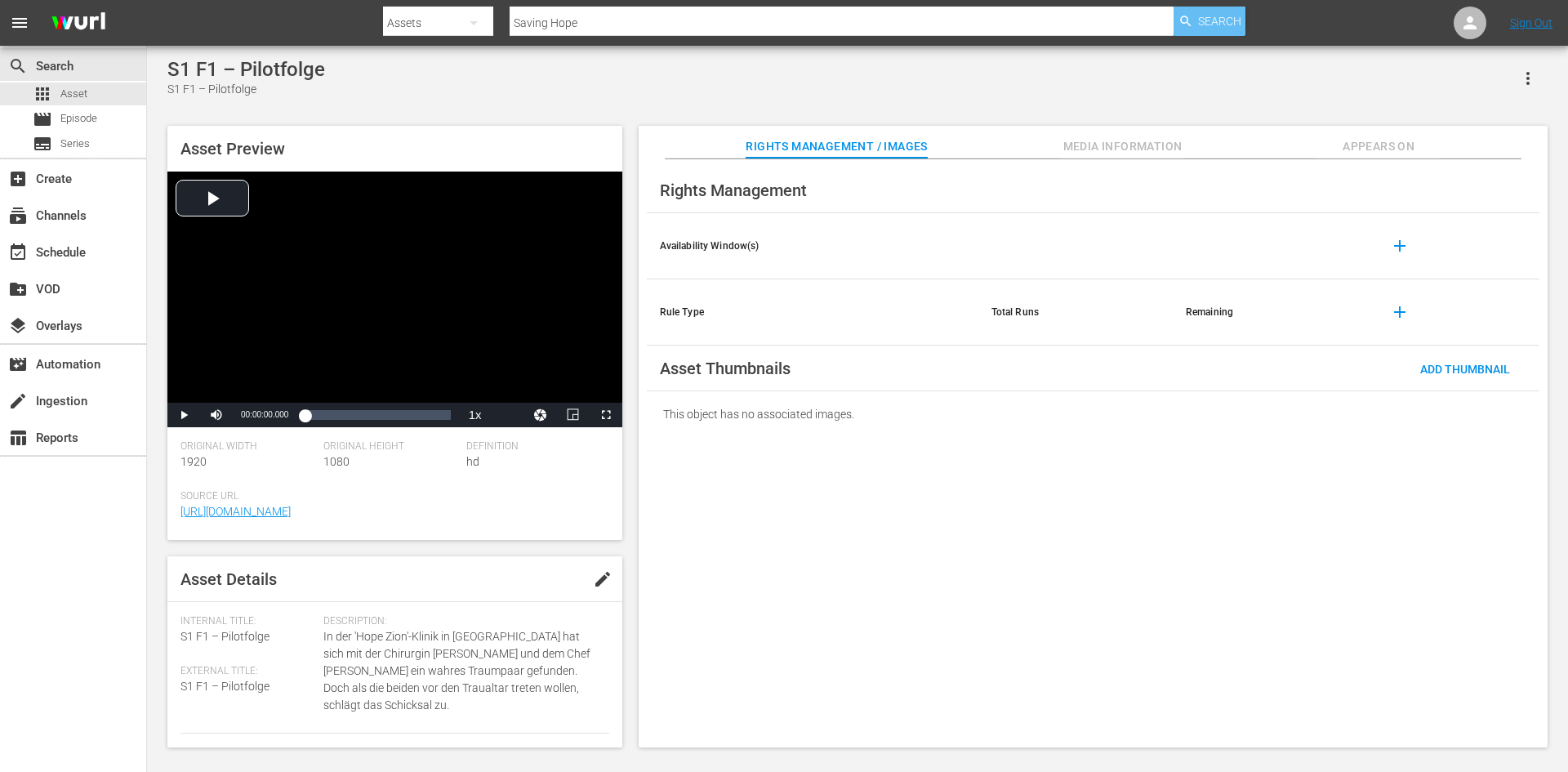
click at [1192, 17] on icon "button" at bounding box center [1185, 21] width 15 height 15
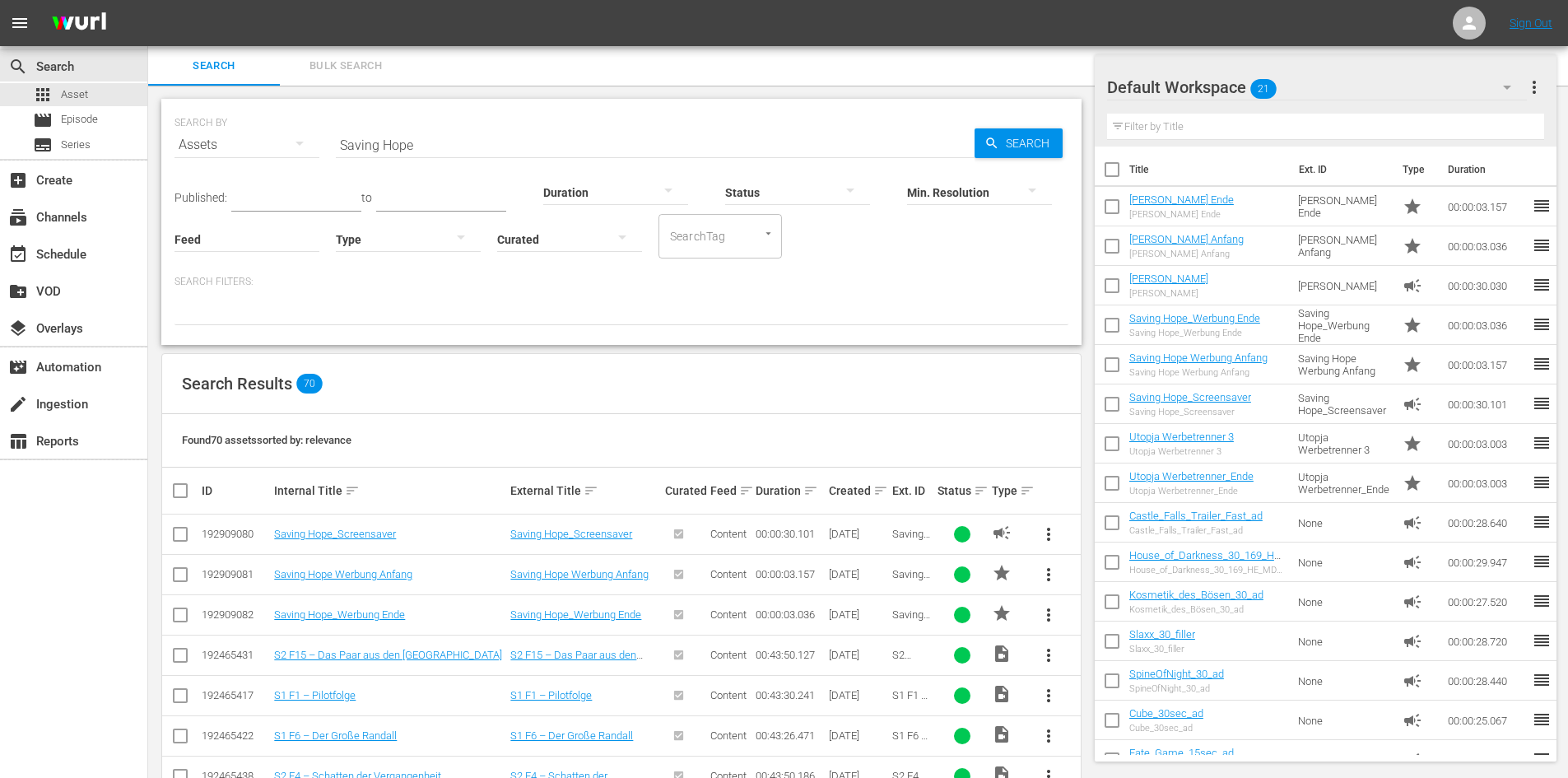
scroll to position [247, 0]
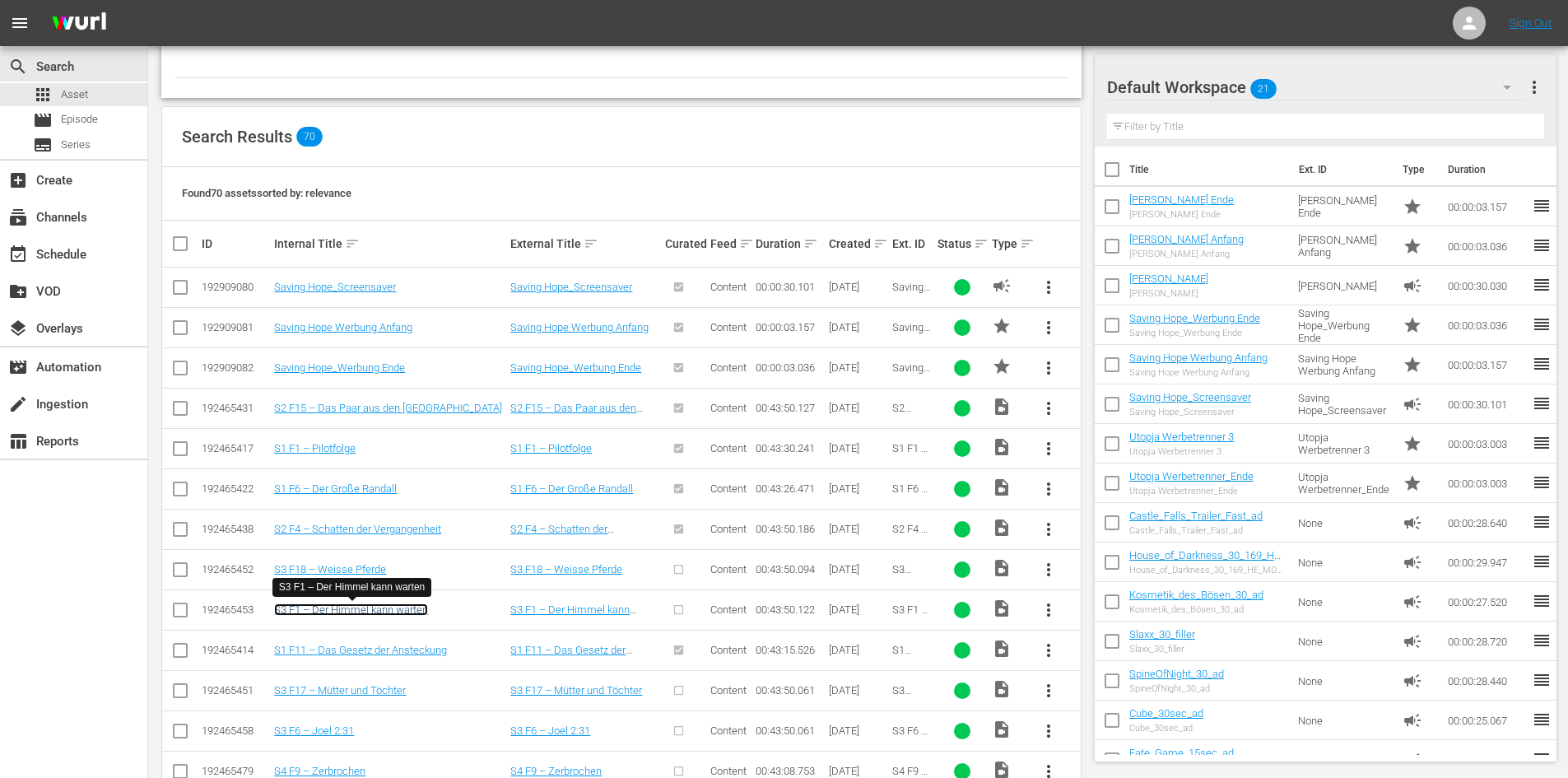
click at [389, 612] on link "S3 F1 – Der Himmel kann warten" at bounding box center [350, 609] width 154 height 12
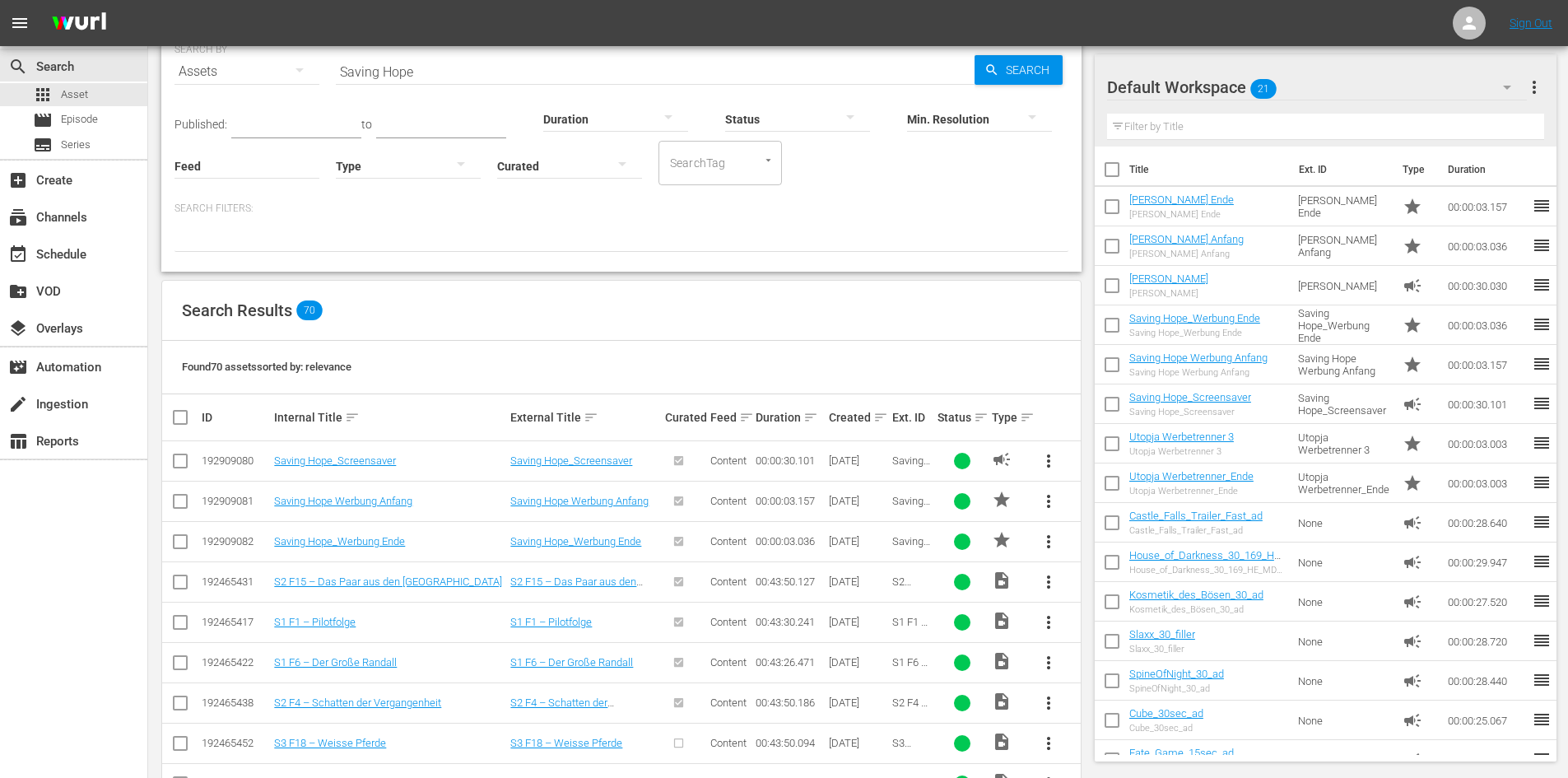
scroll to position [249, 0]
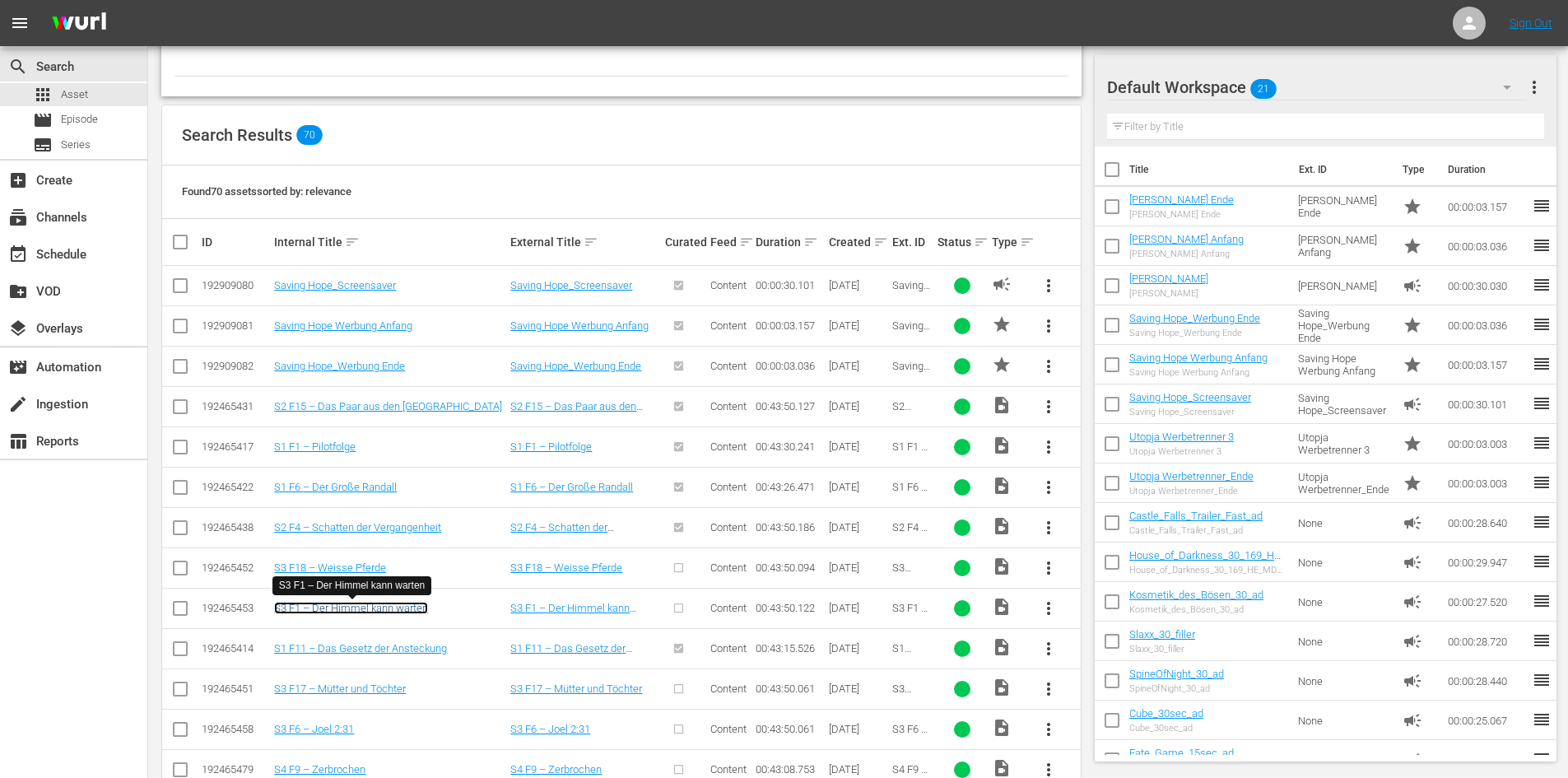
click at [395, 604] on link "S3 F1 – Der Himmel kann warten" at bounding box center [350, 608] width 154 height 12
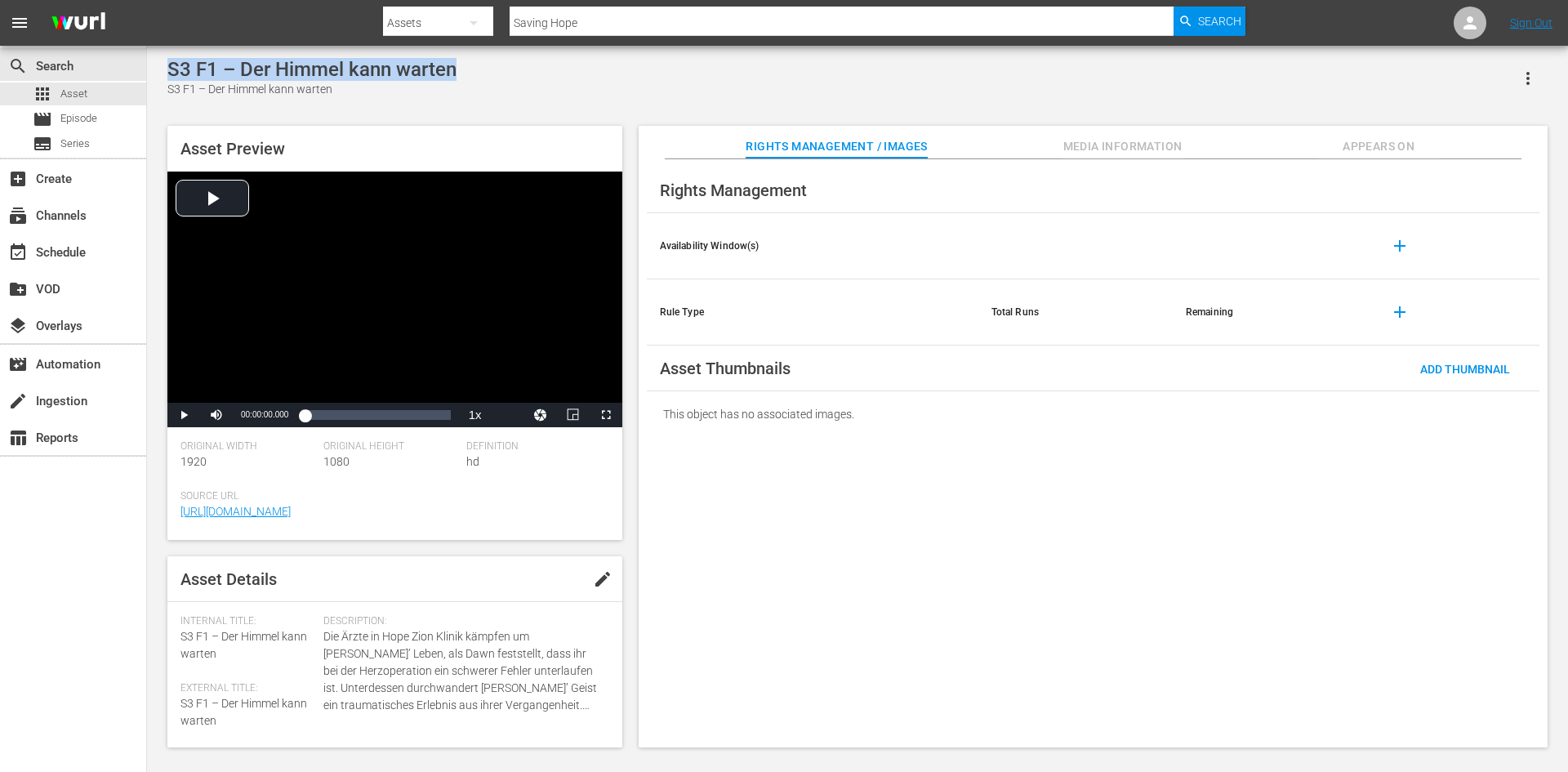
drag, startPoint x: 504, startPoint y: 69, endPoint x: 165, endPoint y: 64, distance: 339.0
click at [165, 64] on div "S3 F1 – Der Himmel kann warten S3 F1 – Der Himmel kann warten Asset Preview Vid…" at bounding box center [858, 399] width 1397 height 681
copy div "S3 F1 – Der Himmel kann warten"
click at [53, 117] on div "movie Episode" at bounding box center [64, 119] width 64 height 23
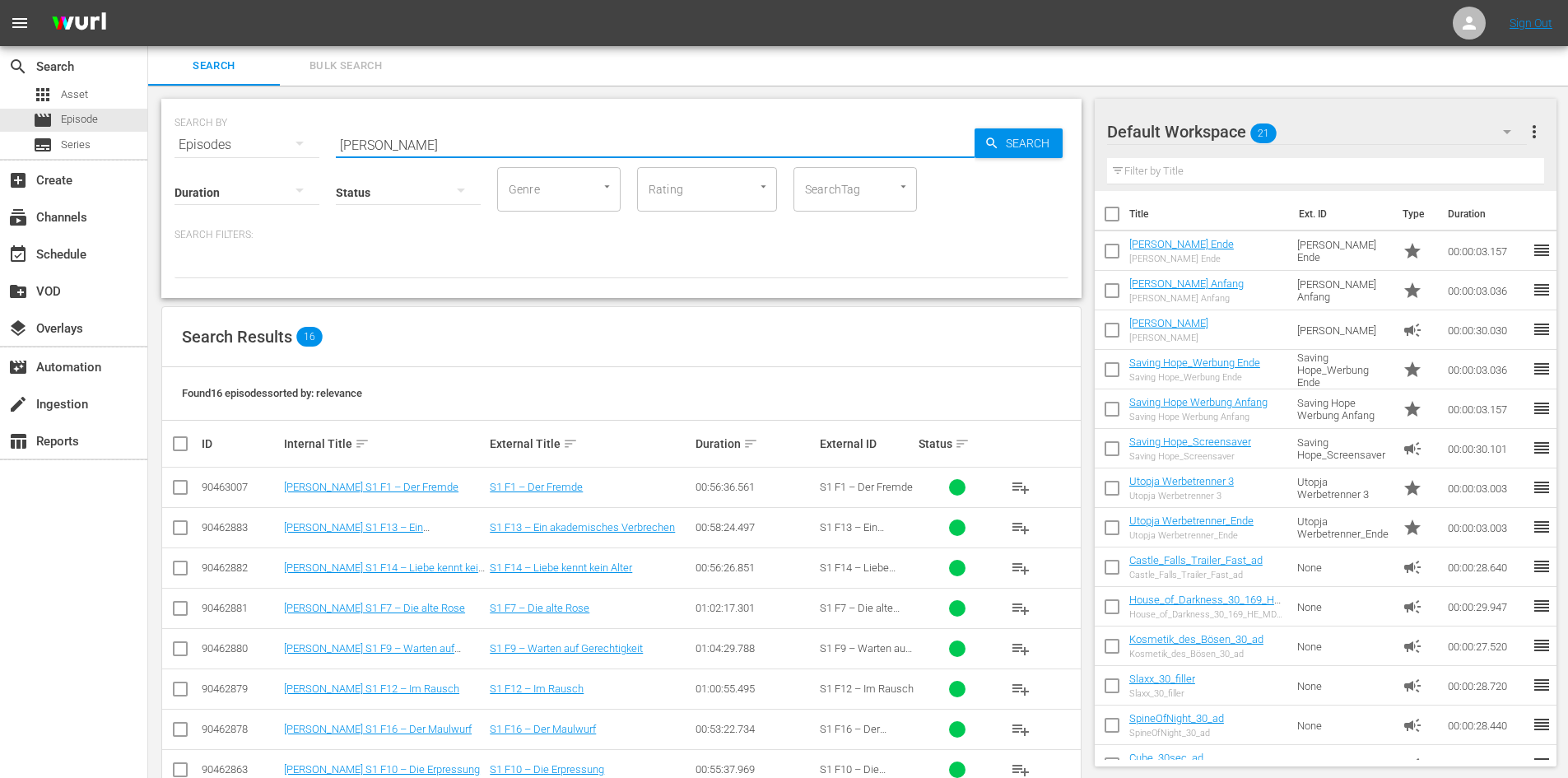
drag, startPoint x: 433, startPoint y: 146, endPoint x: 317, endPoint y: 162, distance: 117.1
click at [317, 162] on div "SEARCH BY Search By Episodes Search ID, Title, Description, Keywords, or Catego…" at bounding box center [622, 198] width 921 height 199
paste input "S3 F1 – Der Himmel kann warten"
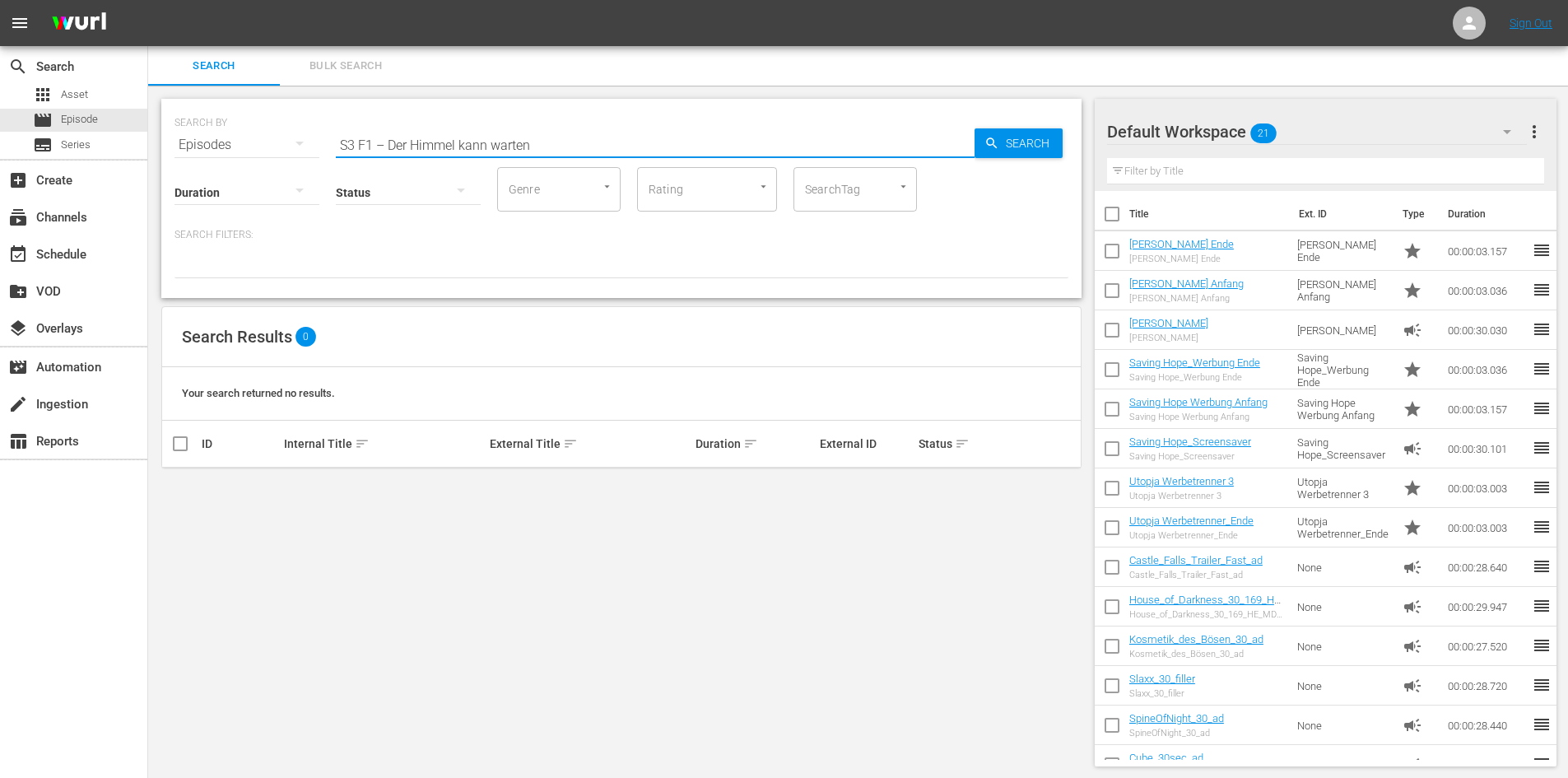
type input "S3 F1 – Der Himmel kann warten"
click at [68, 98] on span "Asset" at bounding box center [74, 94] width 27 height 17
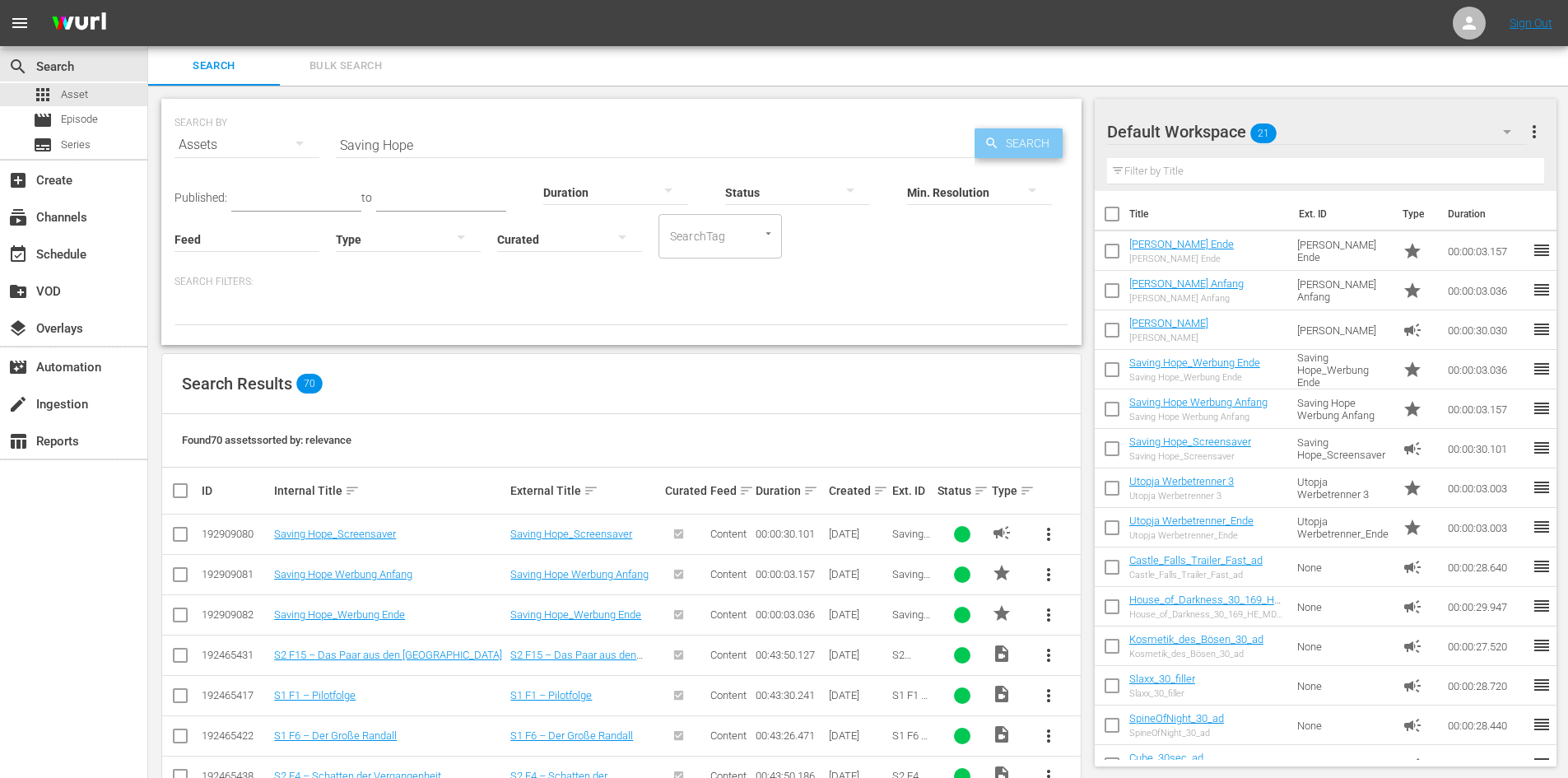
click at [1008, 149] on span "Search" at bounding box center [1031, 143] width 63 height 30
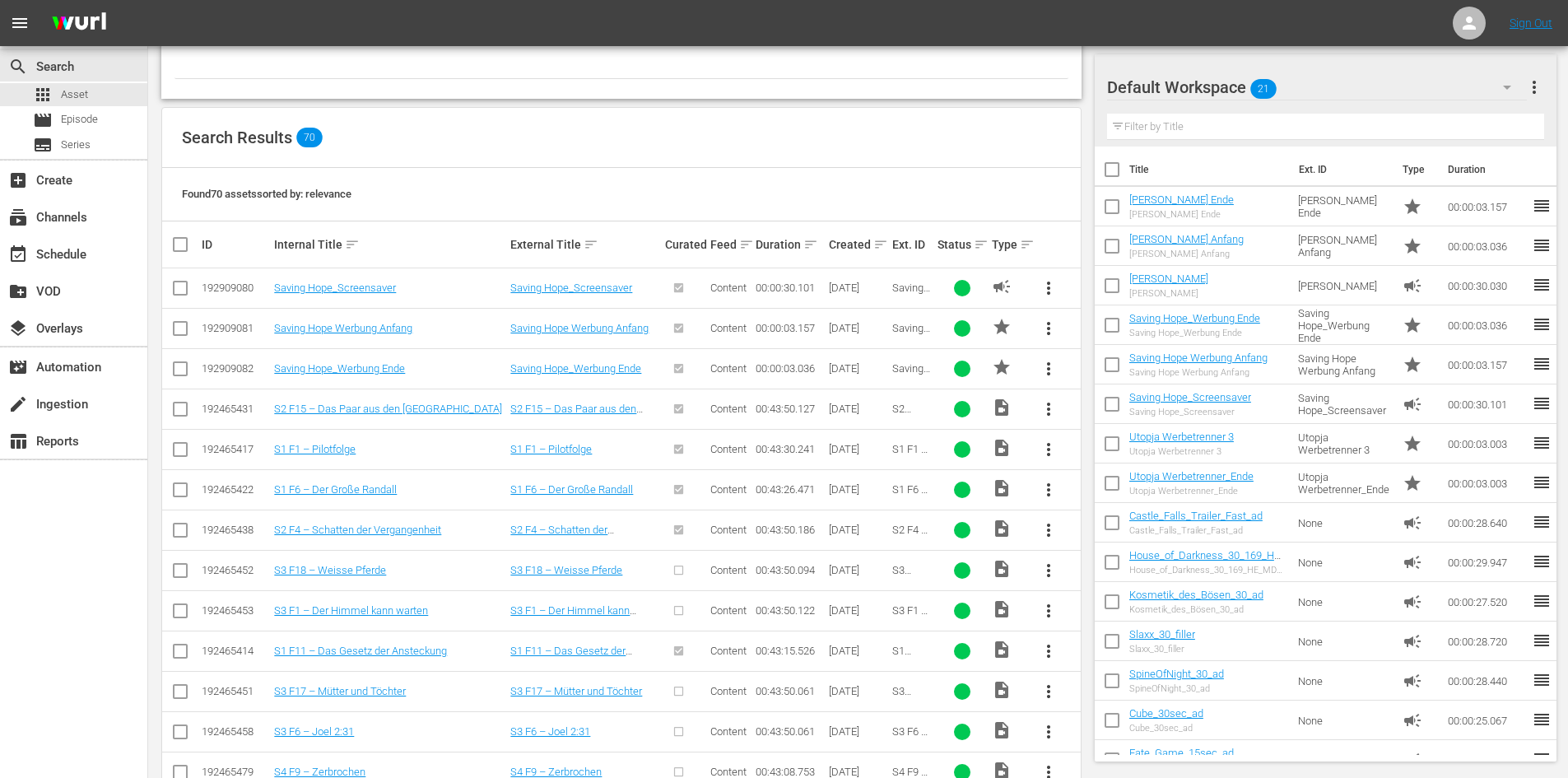
scroll to position [247, 0]
click at [360, 645] on link "S1 F11 – Das Gesetz der Ansteckung" at bounding box center [360, 650] width 173 height 12
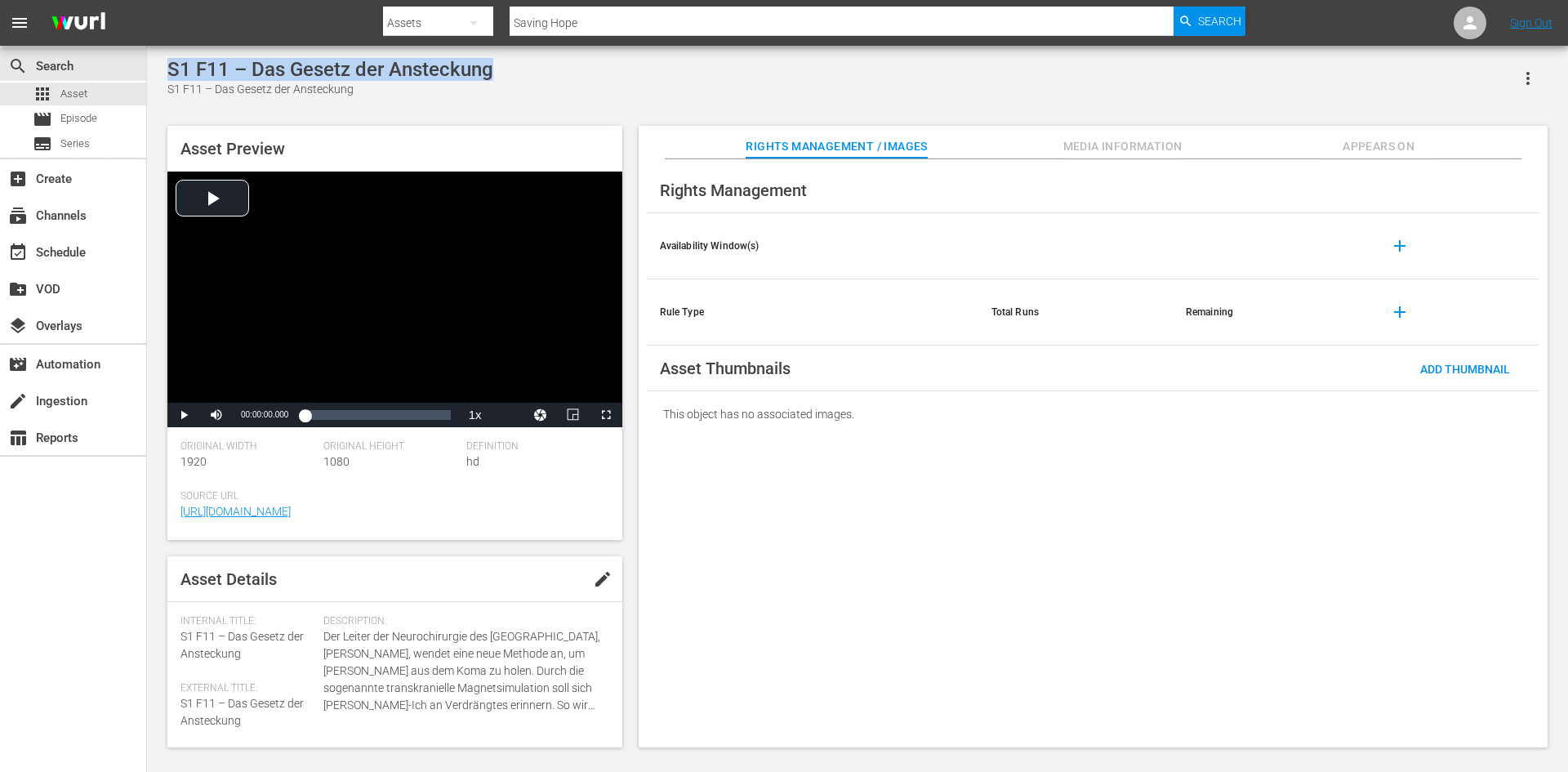
drag, startPoint x: 500, startPoint y: 74, endPoint x: 160, endPoint y: 78, distance: 340.0
click at [160, 78] on div "S1 F11 – Das Gesetz der Ansteckung S1 F11 – Das Gesetz der Ansteckung Asset Pre…" at bounding box center [858, 399] width 1397 height 681
copy div "S1 F11 – Das Gesetz der Ansteckung"
click at [126, 119] on div "movie Episode" at bounding box center [73, 119] width 146 height 23
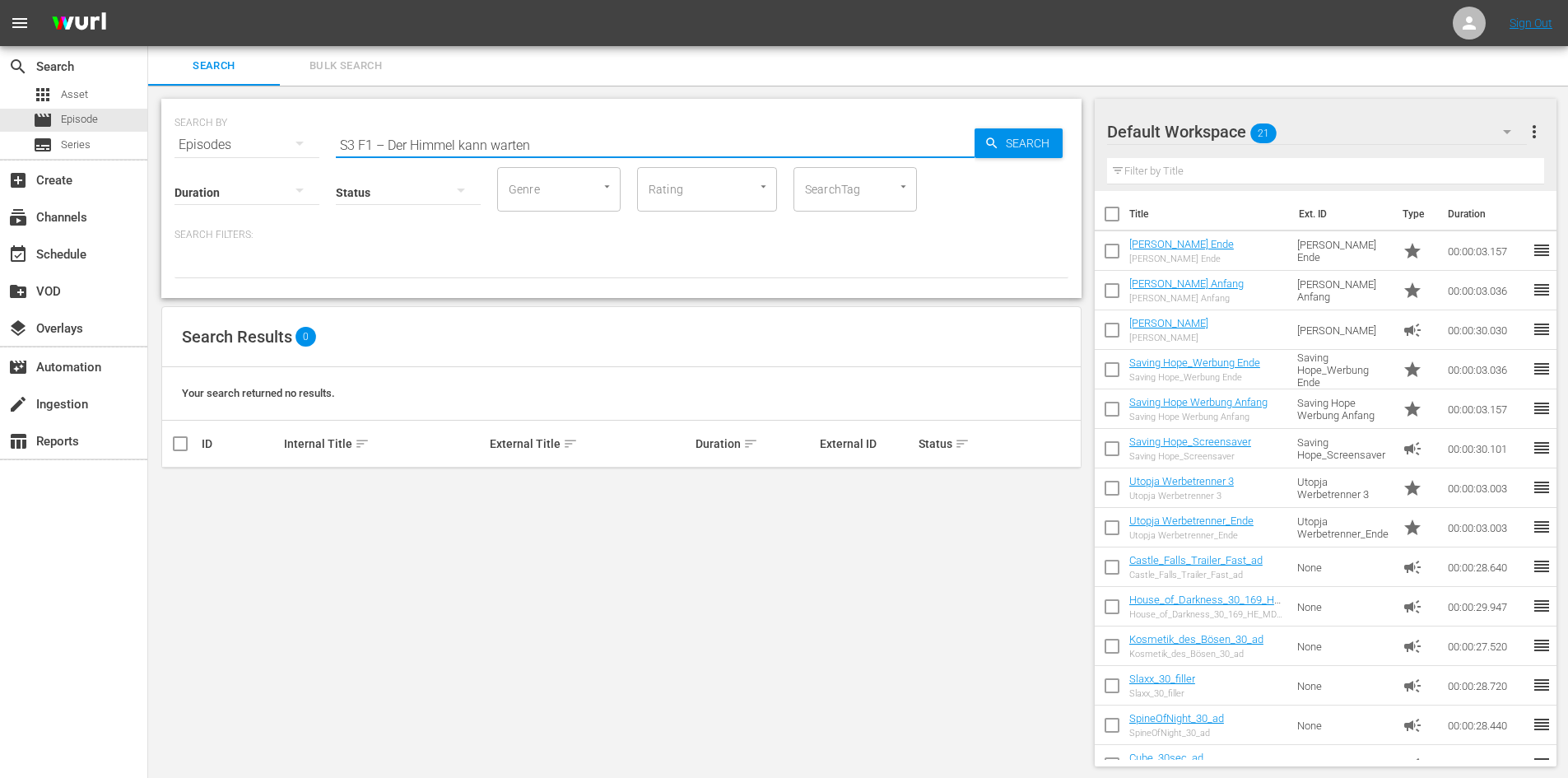
drag, startPoint x: 569, startPoint y: 136, endPoint x: 247, endPoint y: 138, distance: 322.0
click at [247, 138] on div "SEARCH BY Search By Episodes Search ID, Title, Description, Keywords, or Catego…" at bounding box center [622, 134] width 894 height 59
paste input "S1 F11 – Das Gesetz der Ansteckung"
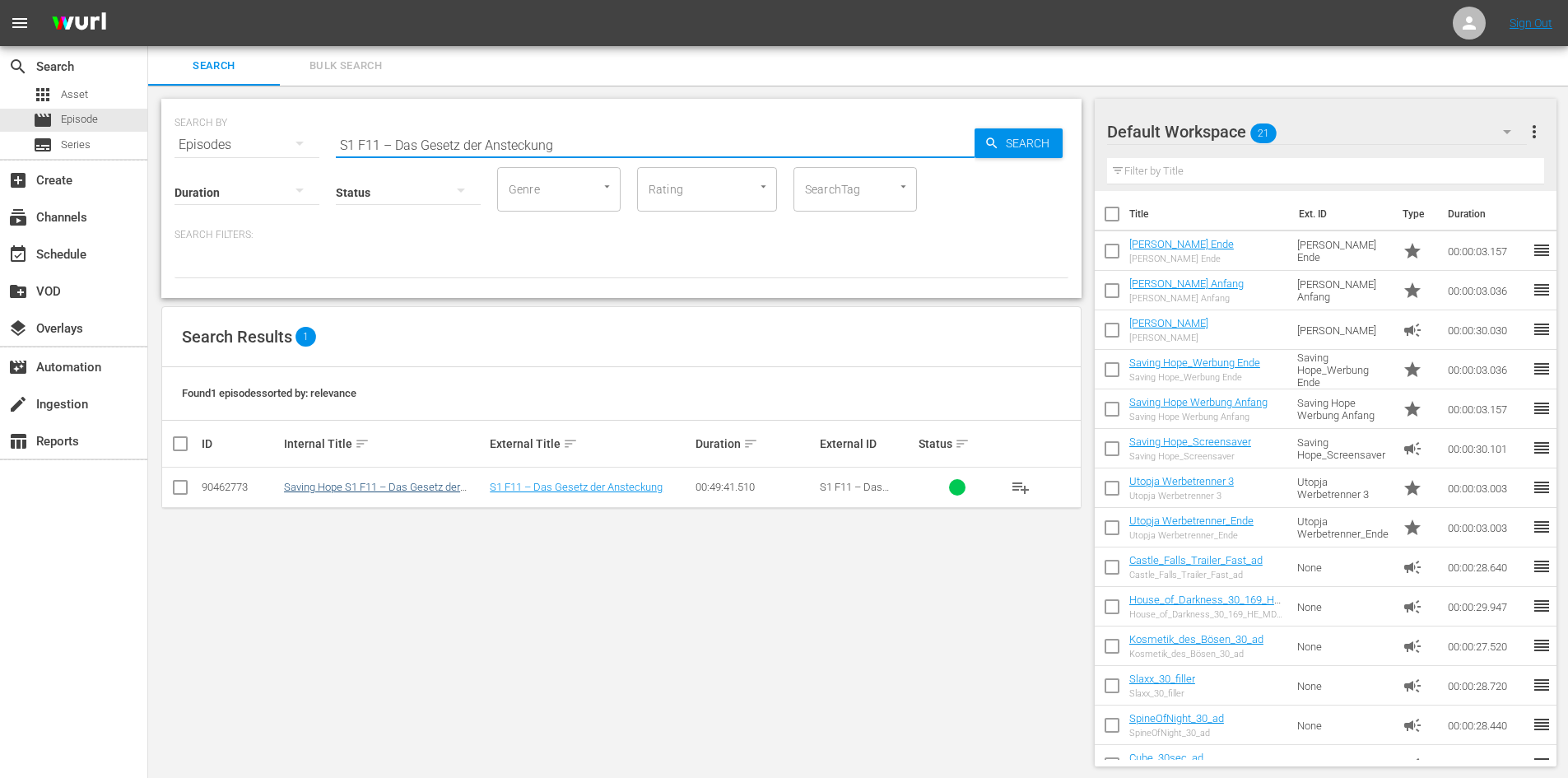
type input "S1 F11 – Das Gesetz der Ansteckung"
click at [439, 491] on link "Saving Hope S1 F11 – Das Gesetz der Ansteckung" at bounding box center [372, 493] width 177 height 25
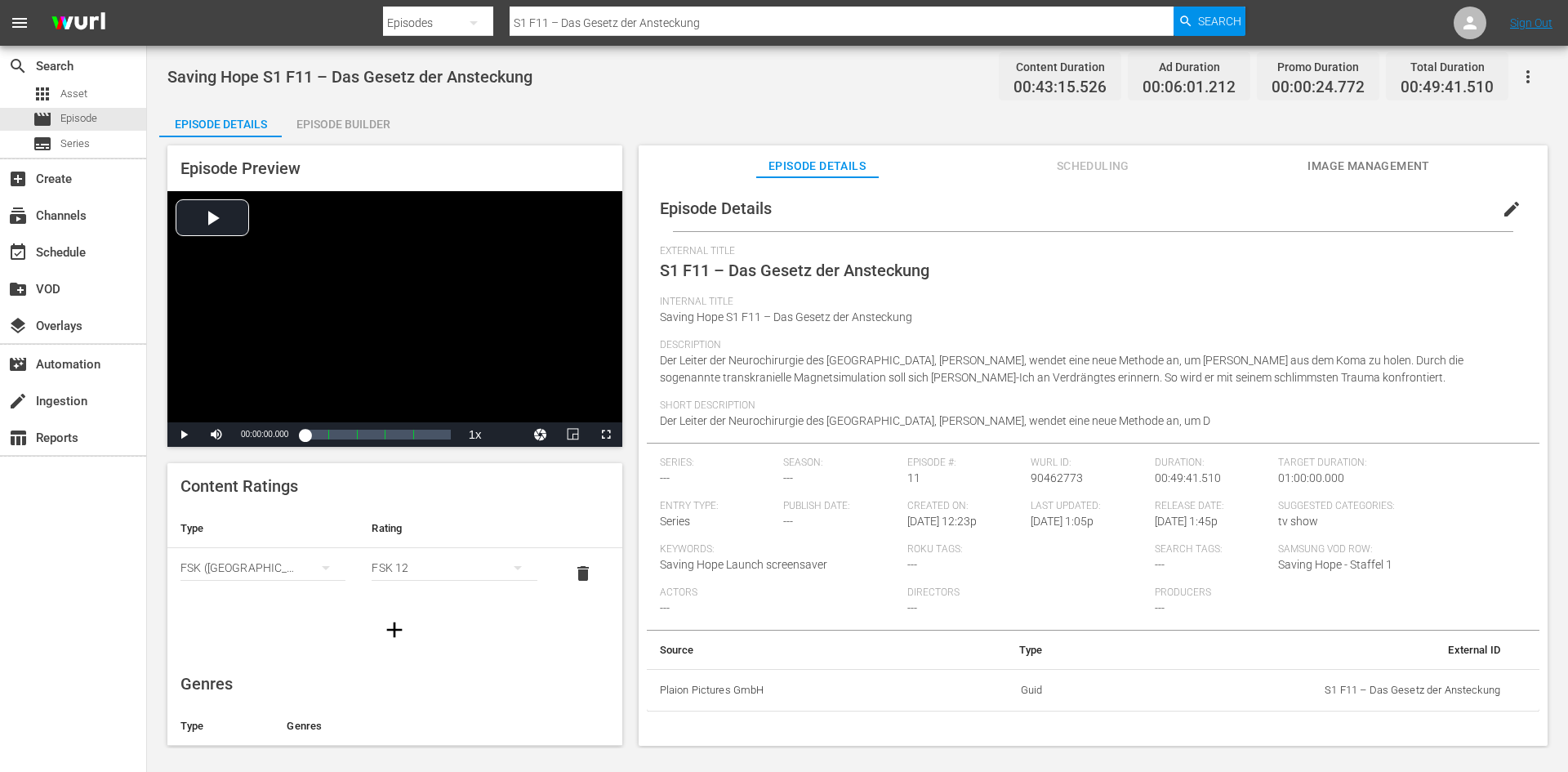
click at [1349, 166] on span "Image Management" at bounding box center [1368, 166] width 123 height 20
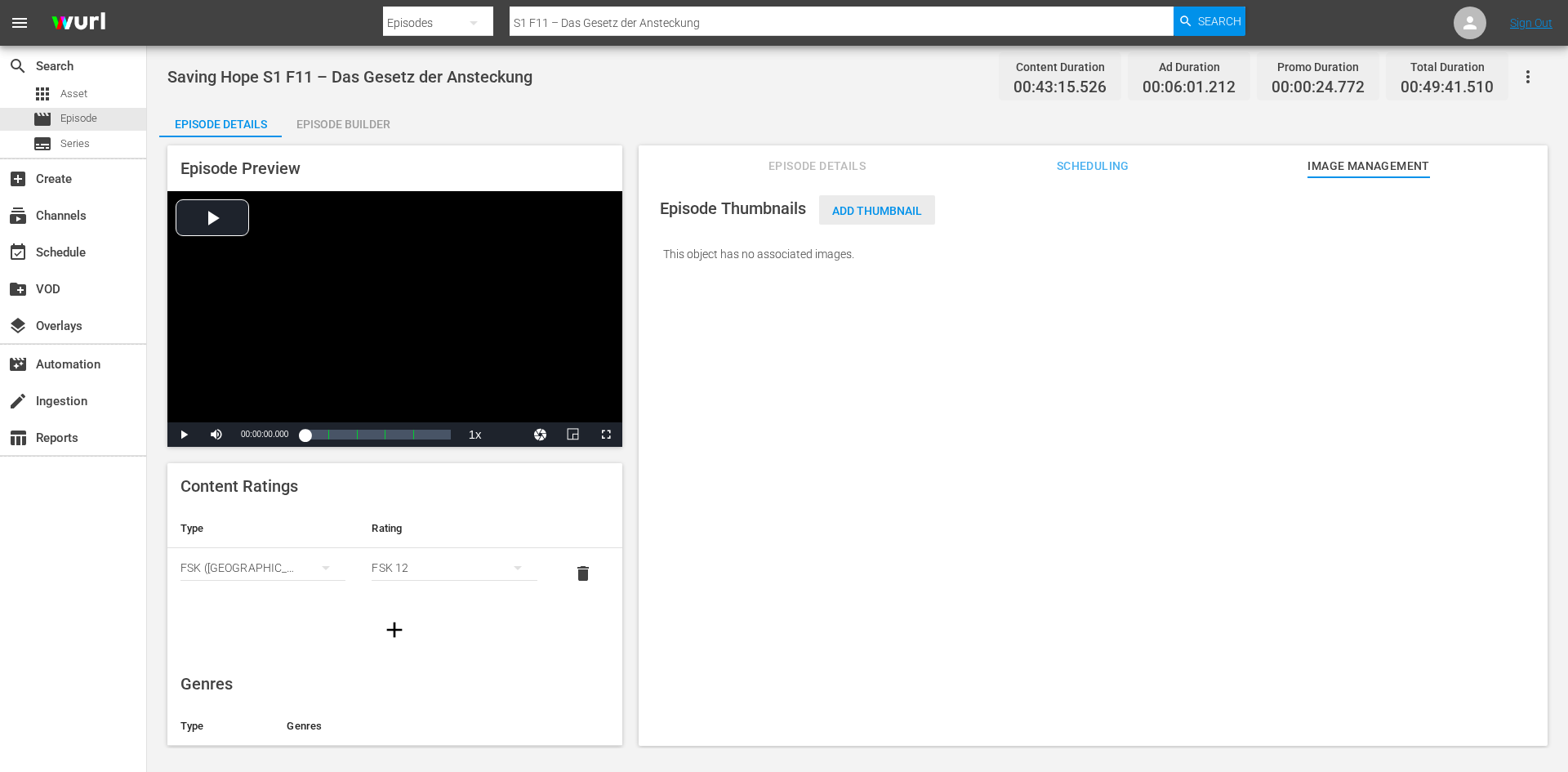
click at [852, 218] on div "Add Thumbnail" at bounding box center [877, 210] width 116 height 30
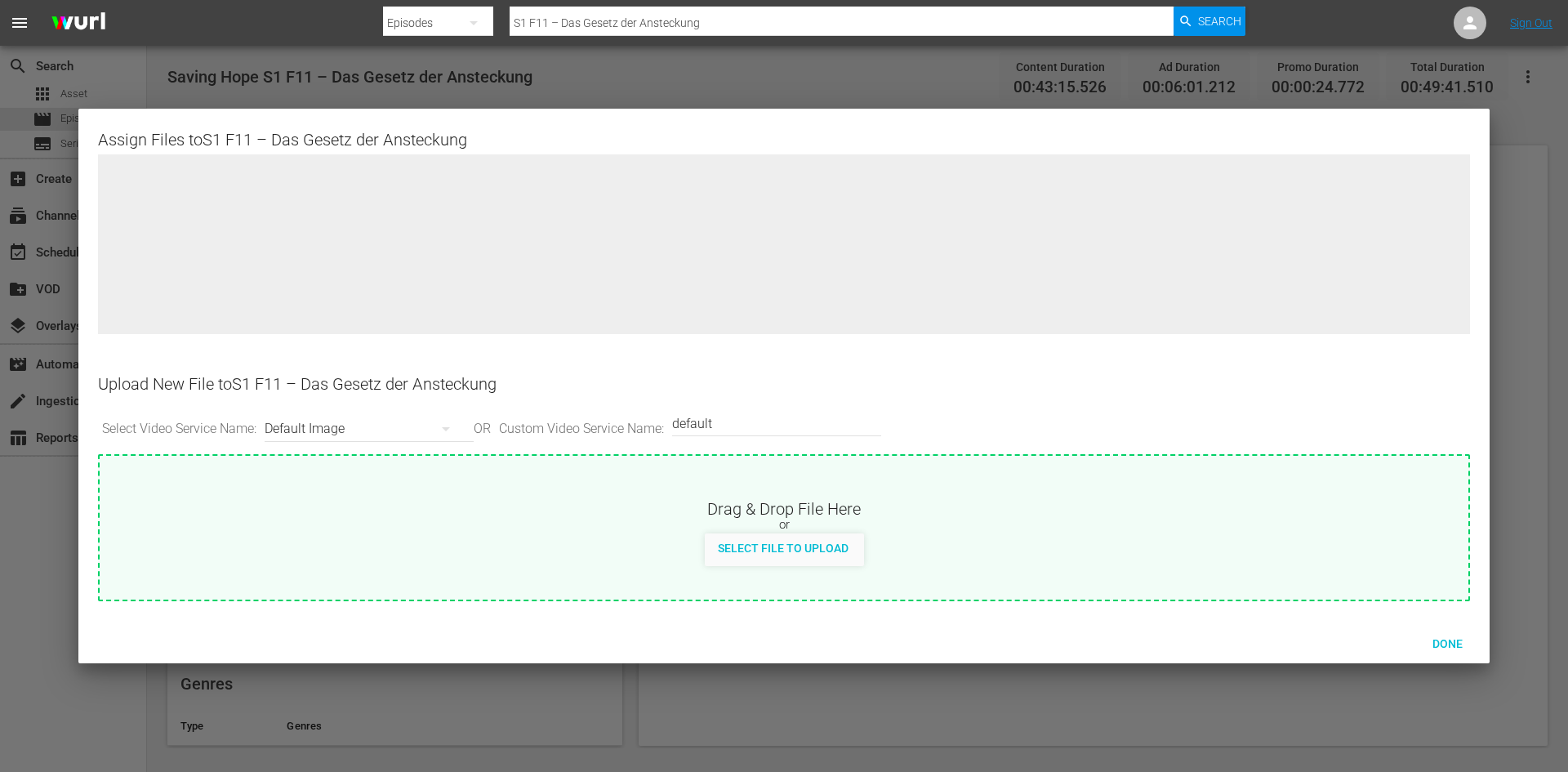
click at [1502, 220] on div at bounding box center [784, 386] width 1568 height 772
